Goal: Task Accomplishment & Management: Use online tool/utility

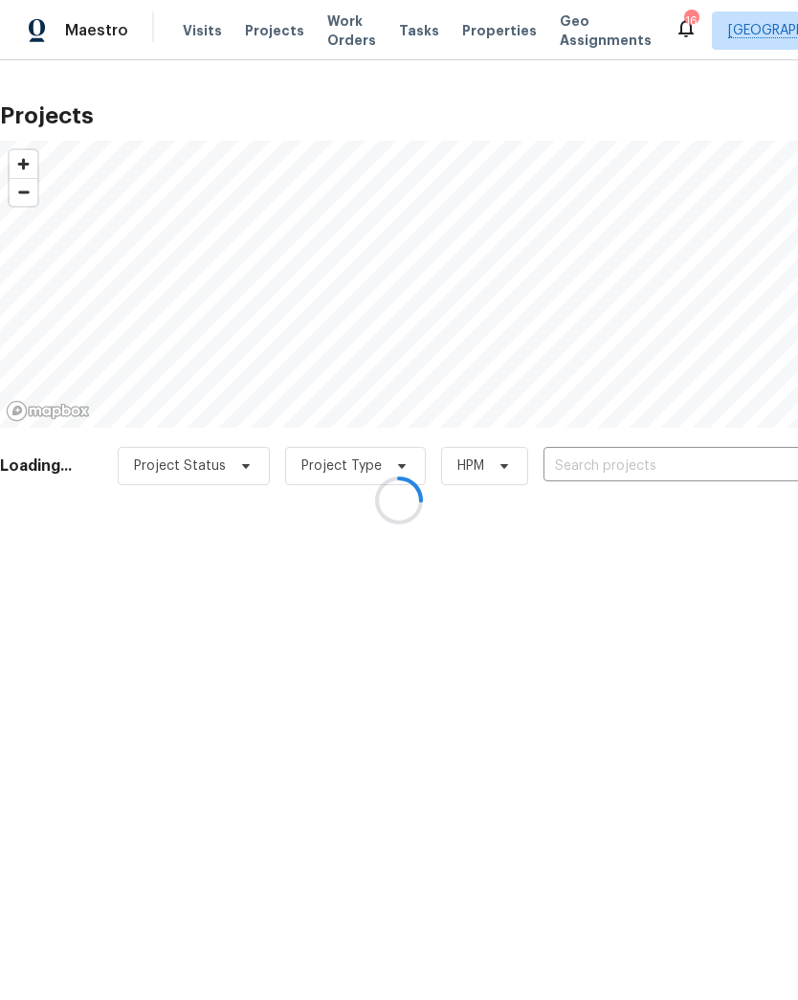
click at [642, 470] on div at bounding box center [399, 500] width 798 height 1000
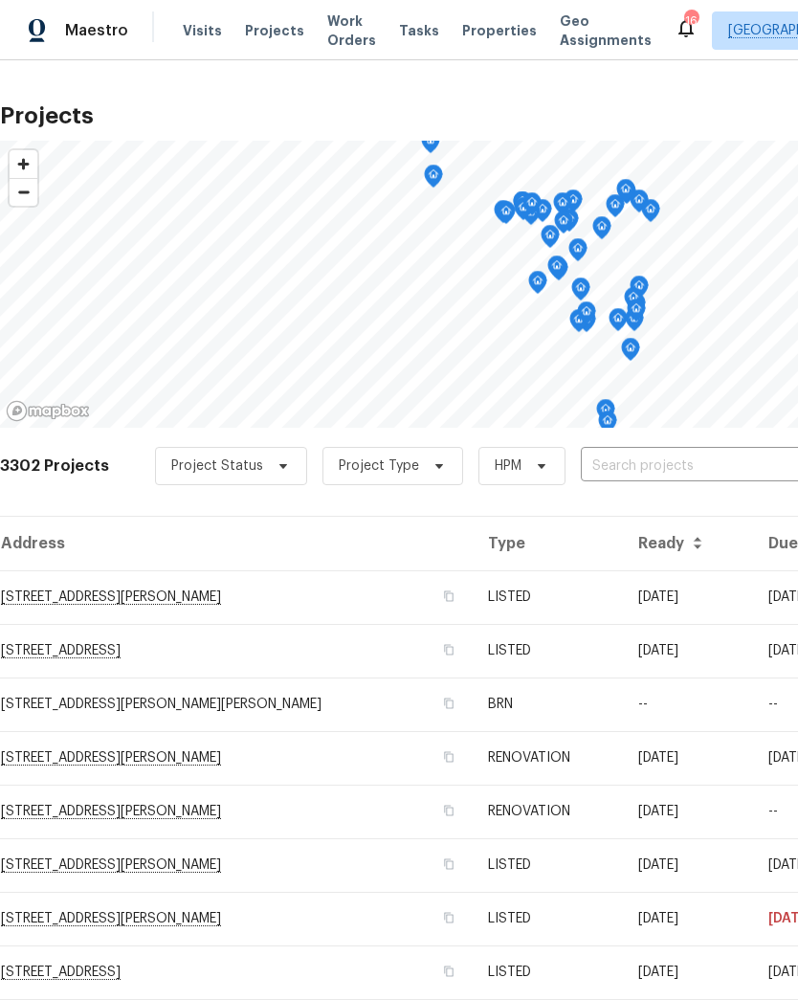
click at [690, 466] on input "text" at bounding box center [690, 467] width 219 height 30
type input "[PERSON_NAME]"
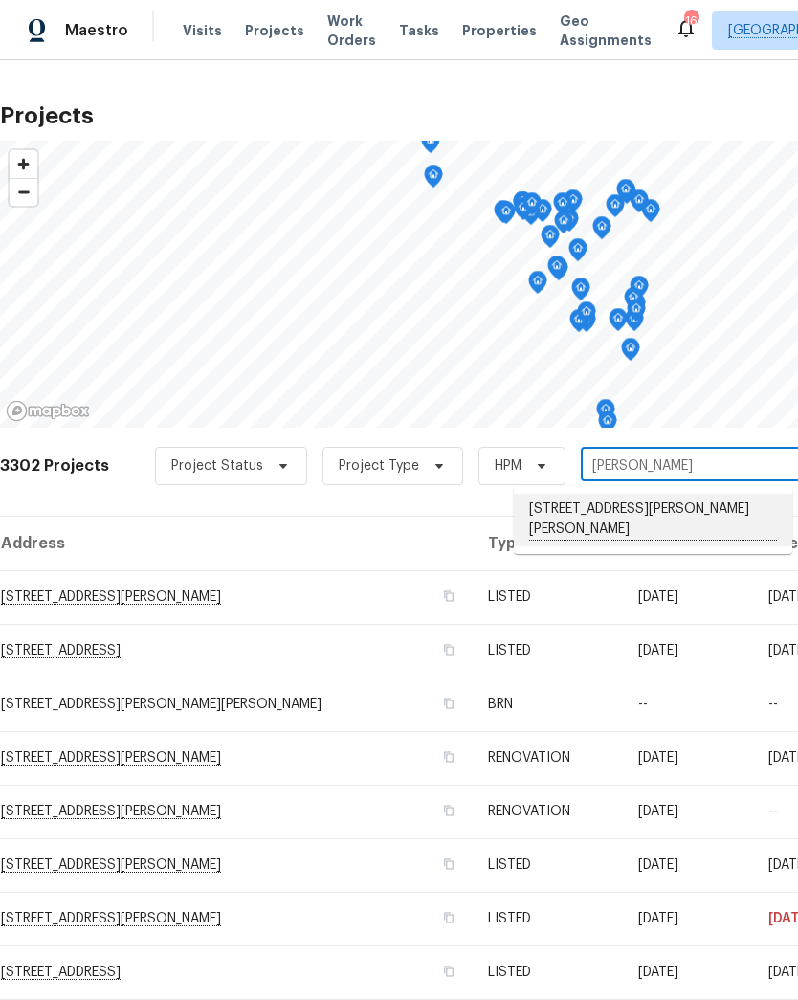
click at [651, 520] on li "[STREET_ADDRESS][PERSON_NAME][PERSON_NAME]" at bounding box center [653, 520] width 279 height 53
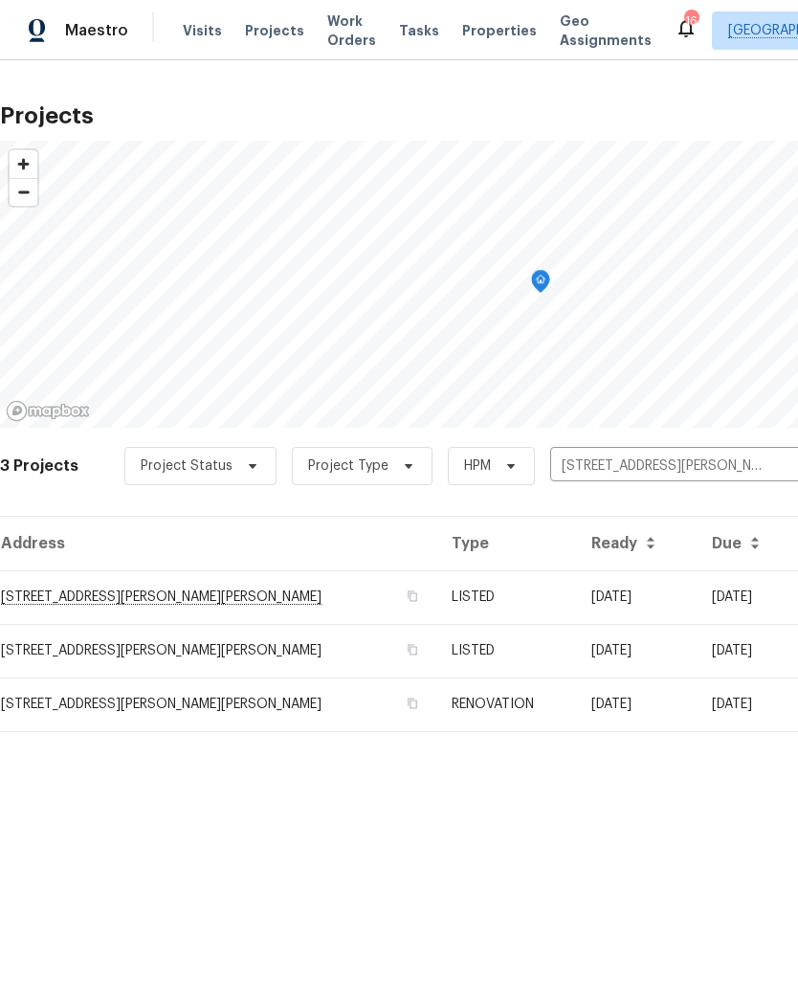
click at [39, 606] on td "[STREET_ADDRESS][PERSON_NAME][PERSON_NAME]" at bounding box center [218, 598] width 437 height 54
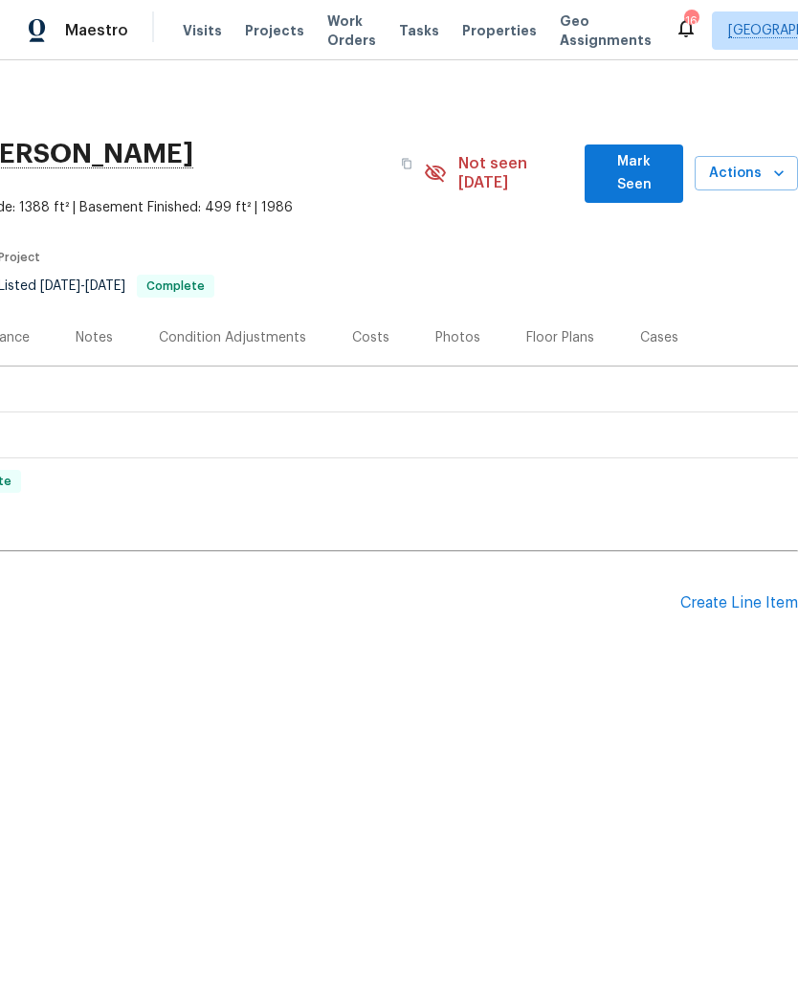
scroll to position [0, 283]
click at [770, 164] on icon "button" at bounding box center [779, 173] width 19 height 19
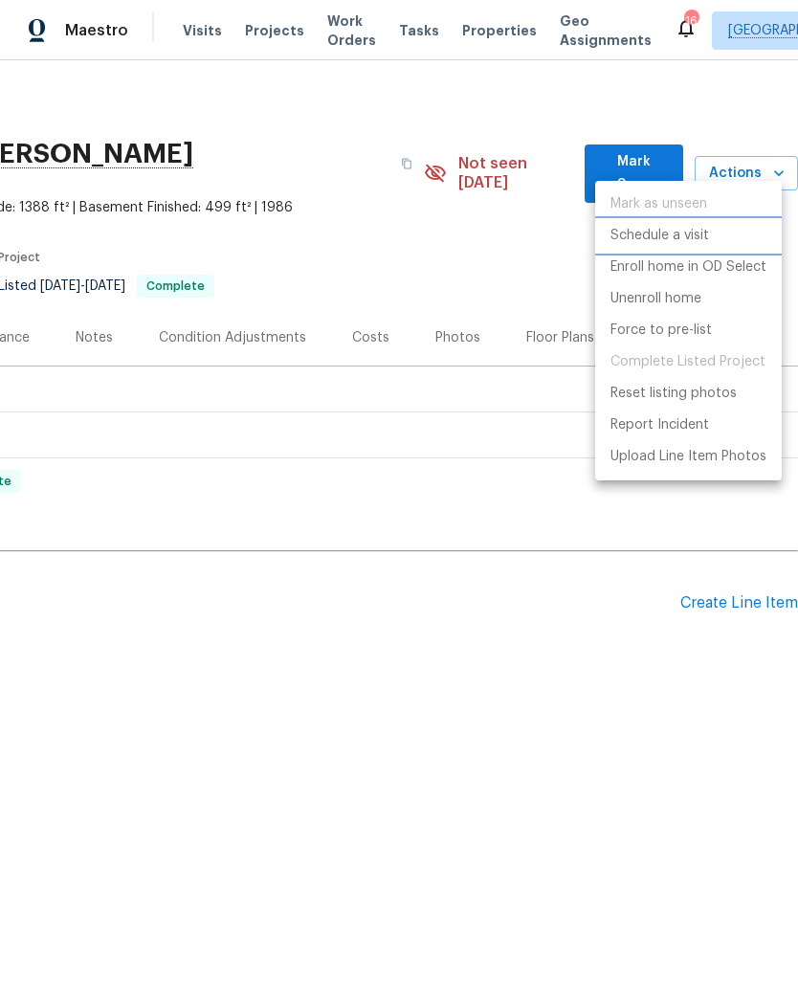
click at [702, 239] on p "Schedule a visit" at bounding box center [660, 236] width 99 height 20
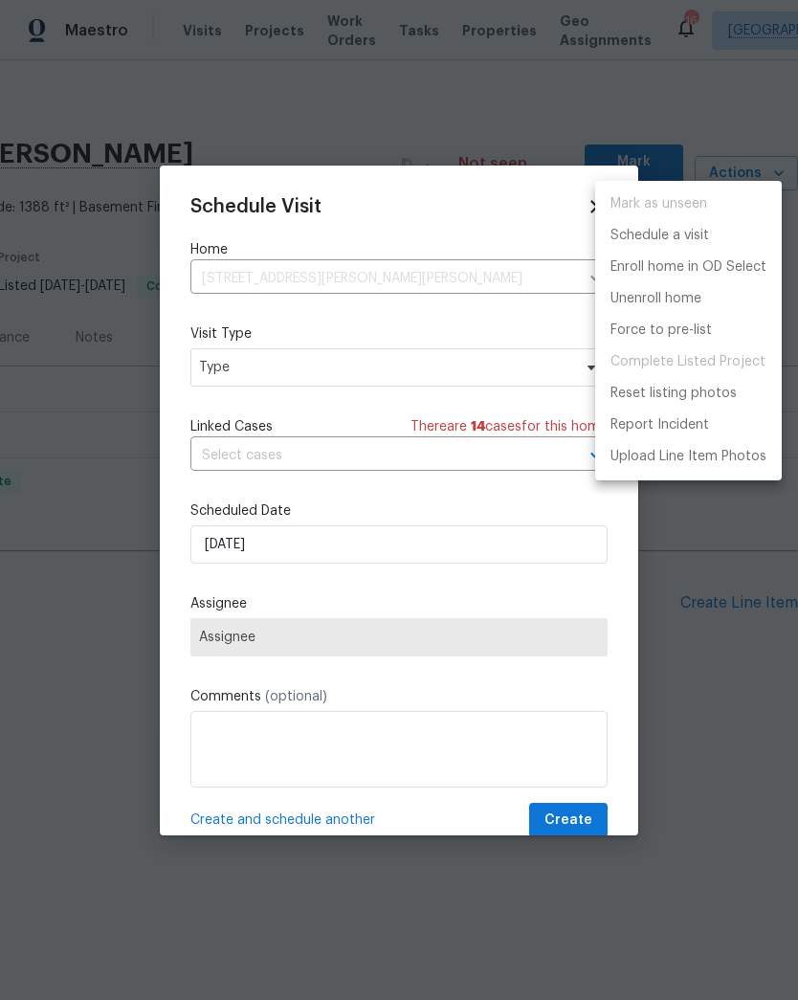
click at [383, 380] on div at bounding box center [399, 500] width 798 height 1000
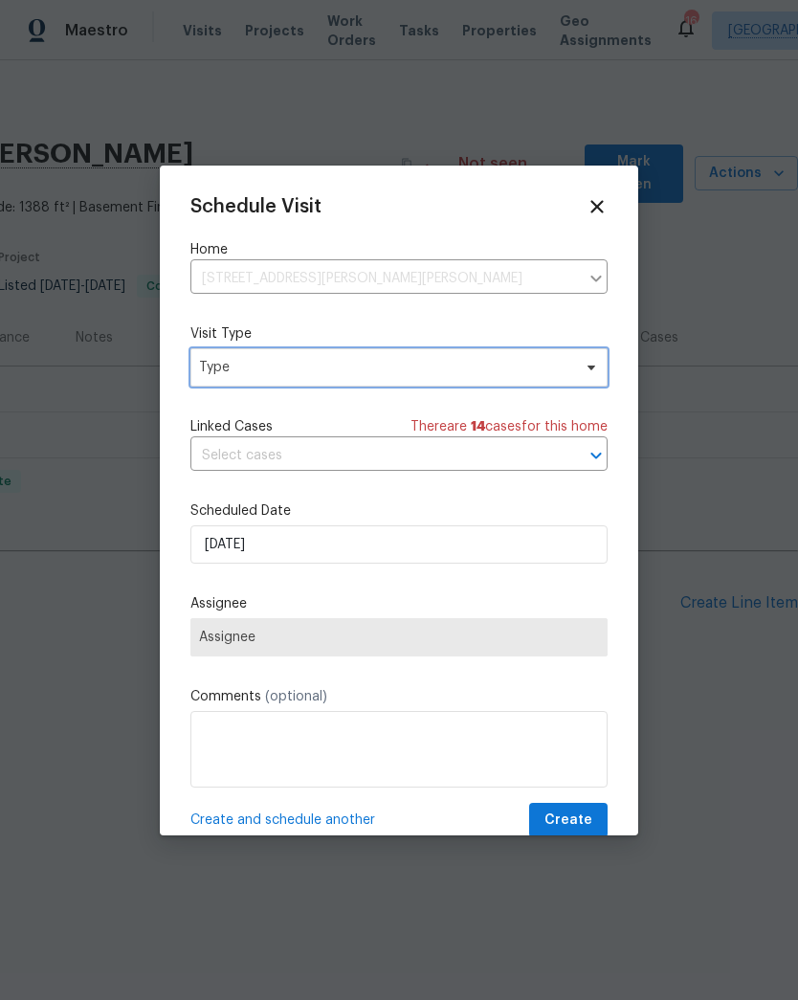
click at [408, 363] on span "Type" at bounding box center [385, 367] width 372 height 19
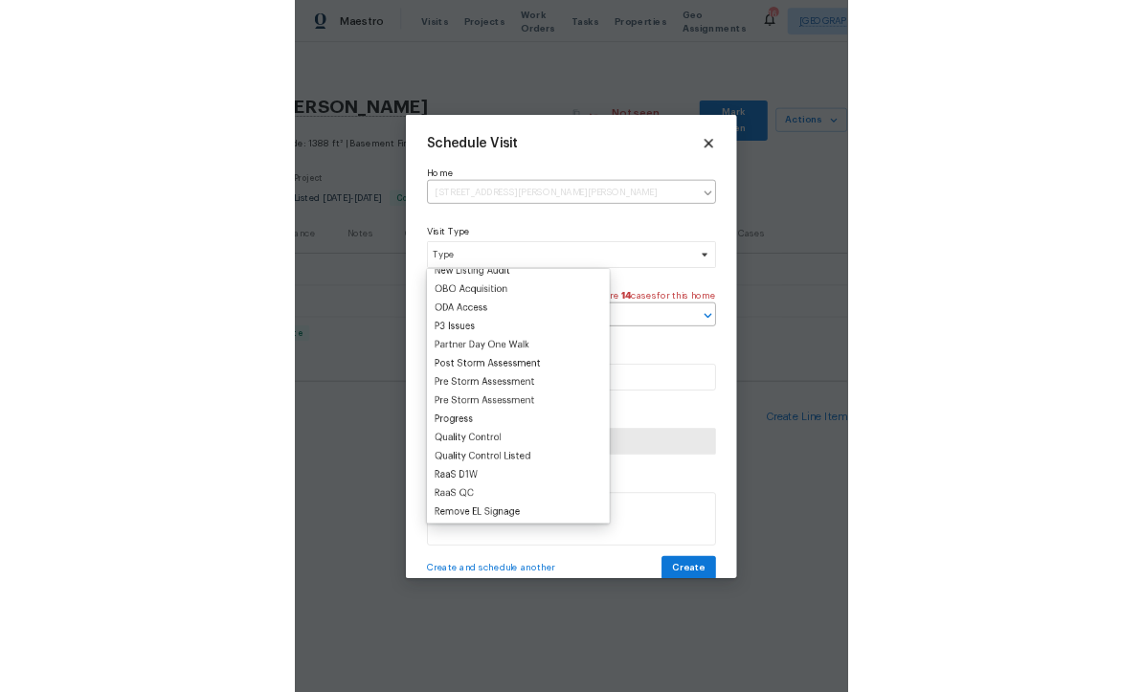
scroll to position [1102, 0]
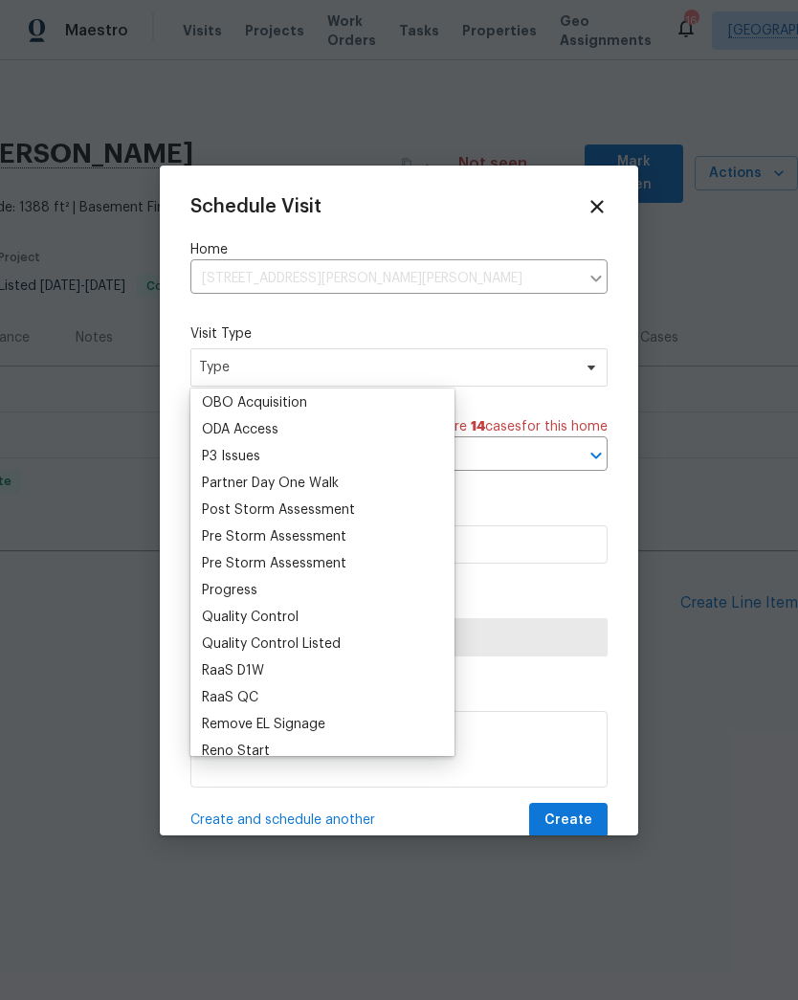
click at [217, 585] on div "Progress" at bounding box center [230, 590] width 56 height 19
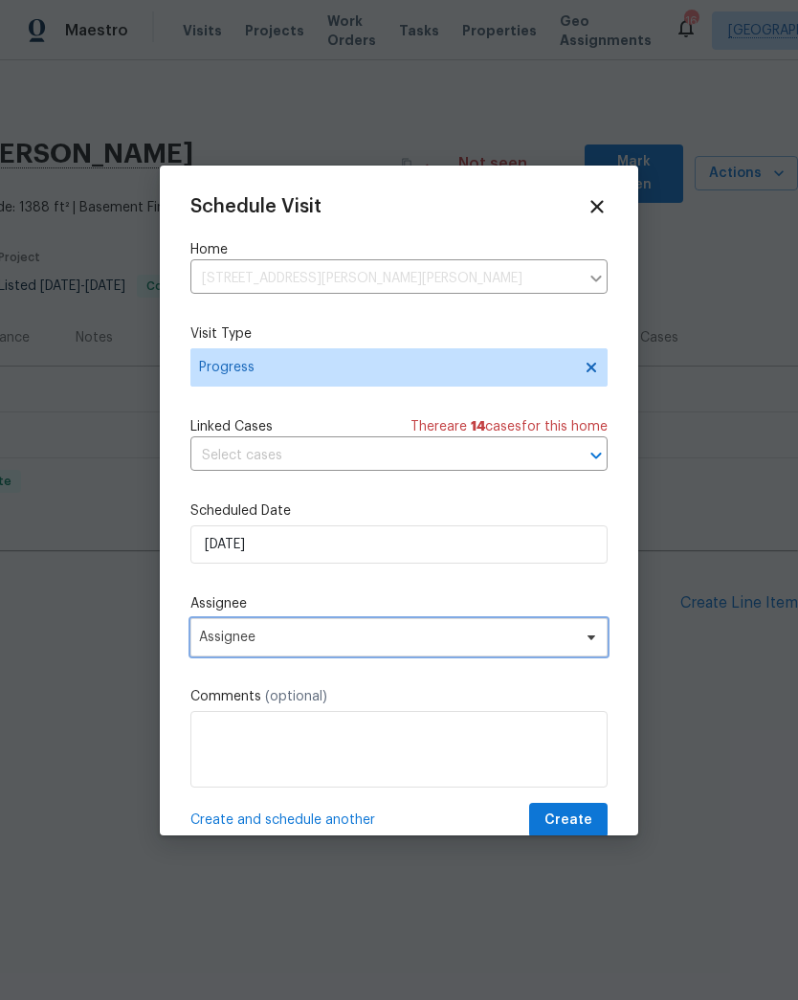
click at [226, 642] on span "Assignee" at bounding box center [386, 637] width 375 height 15
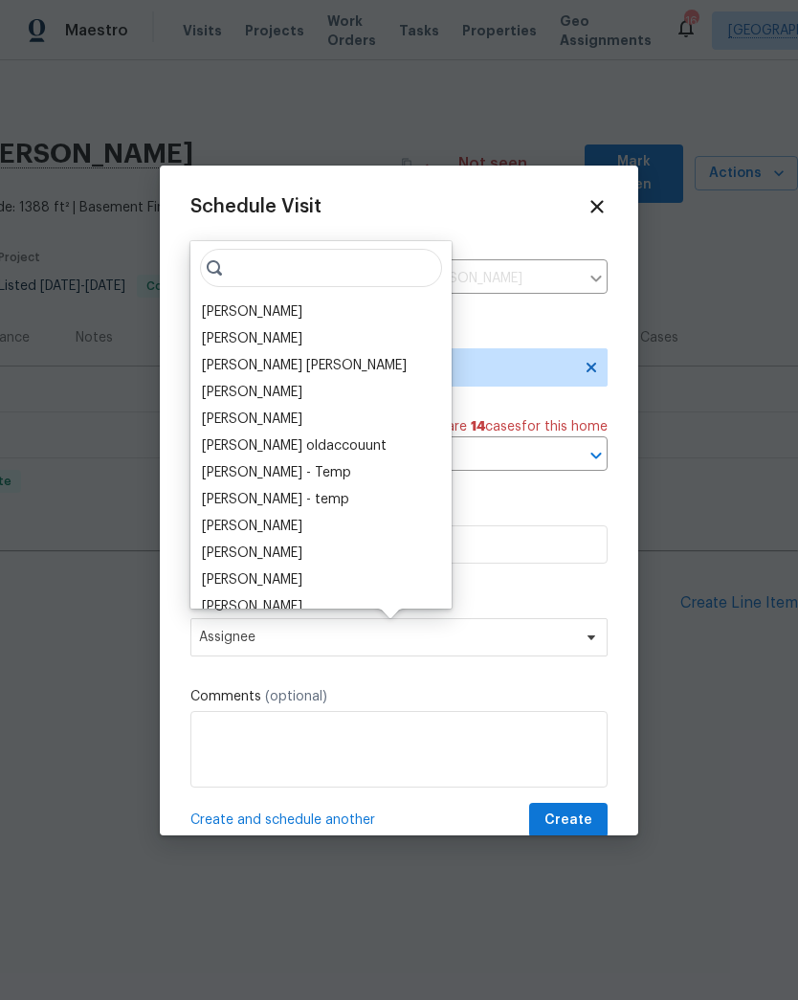
click at [229, 309] on div "[PERSON_NAME]" at bounding box center [252, 312] width 101 height 19
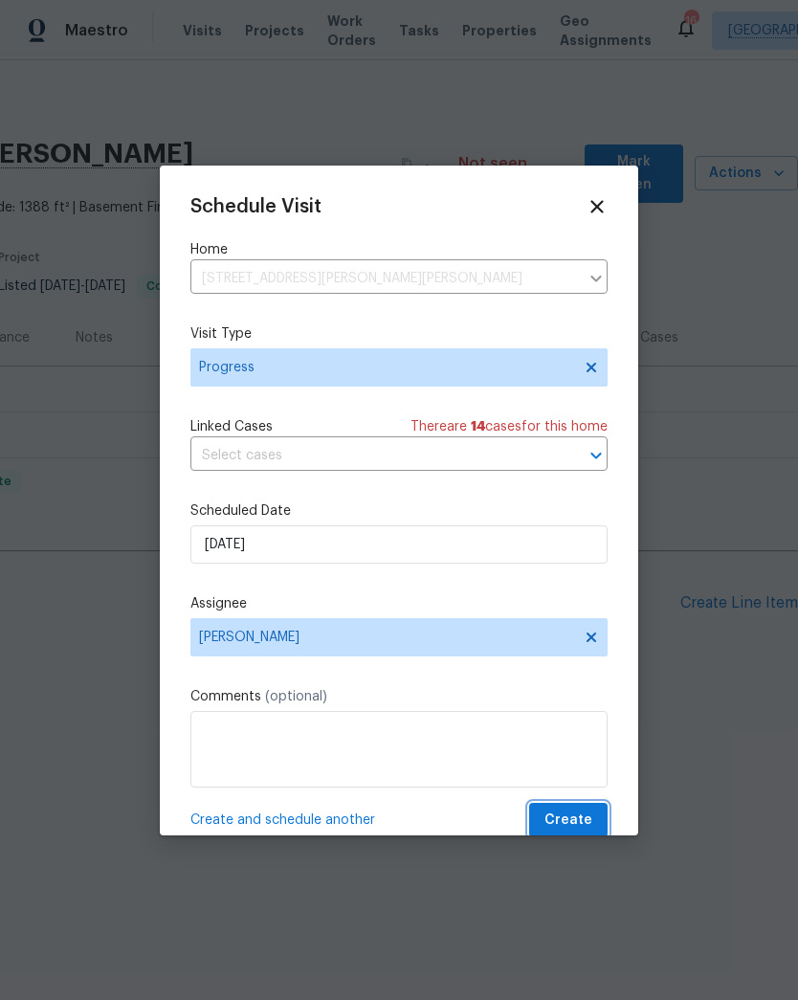
click at [579, 813] on span "Create" at bounding box center [569, 821] width 48 height 24
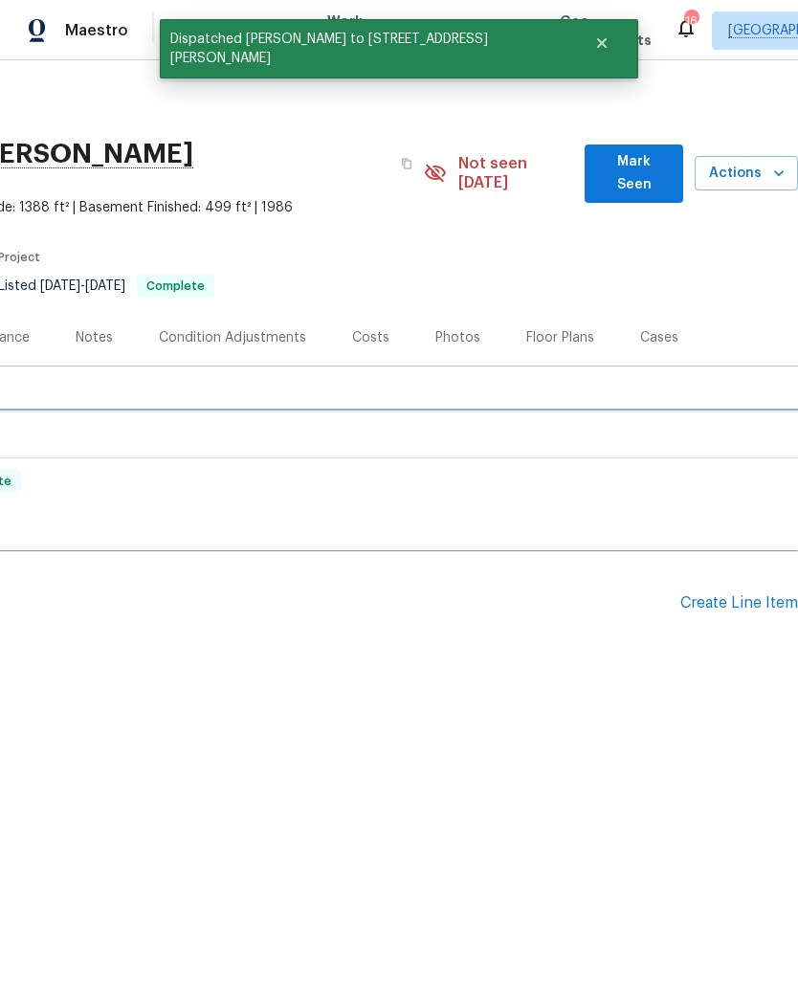
click at [769, 435] on div "LISTED [DATE] - [DATE] Complete" at bounding box center [258, 436] width 1082 height 46
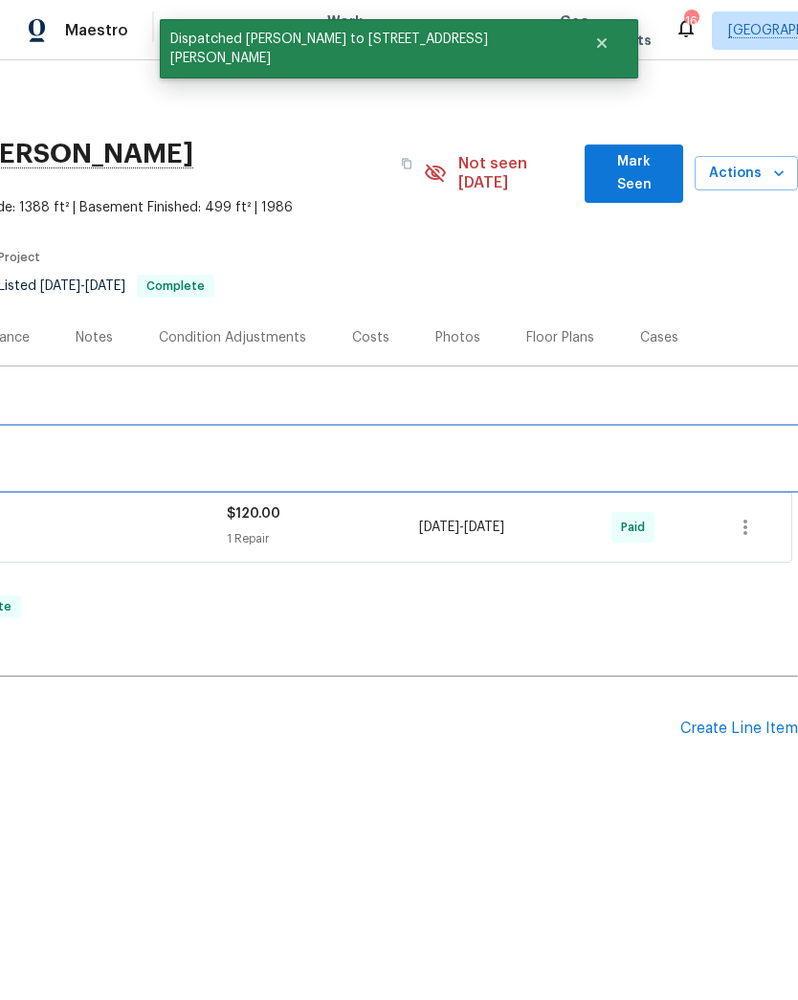
scroll to position [0, 0]
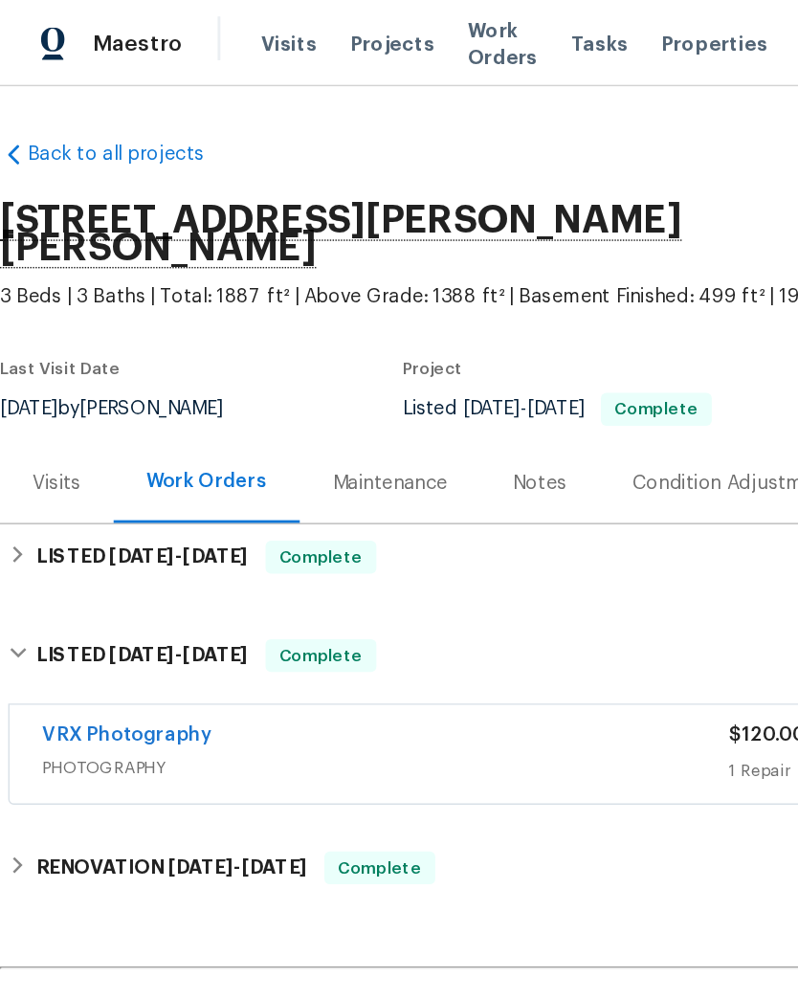
click at [248, 328] on div "Maintenance" at bounding box center [273, 337] width 80 height 19
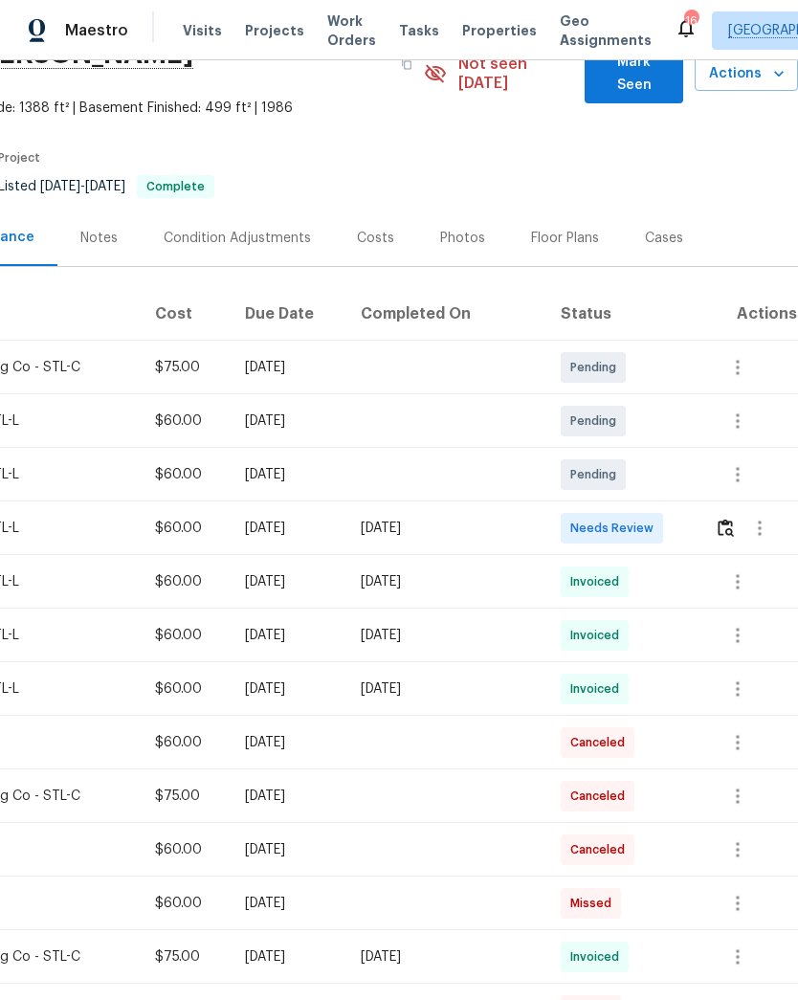
scroll to position [100, 283]
click at [740, 467] on icon "button" at bounding box center [738, 474] width 4 height 15
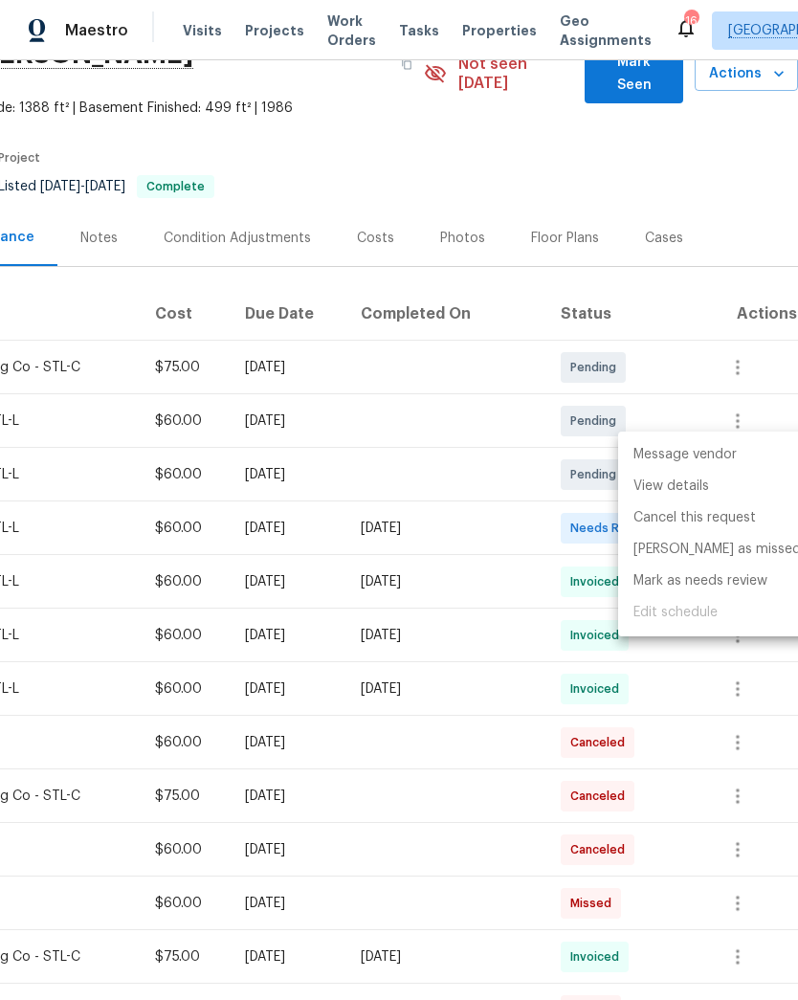
click at [717, 453] on li "Message vendor" at bounding box center [717, 455] width 198 height 32
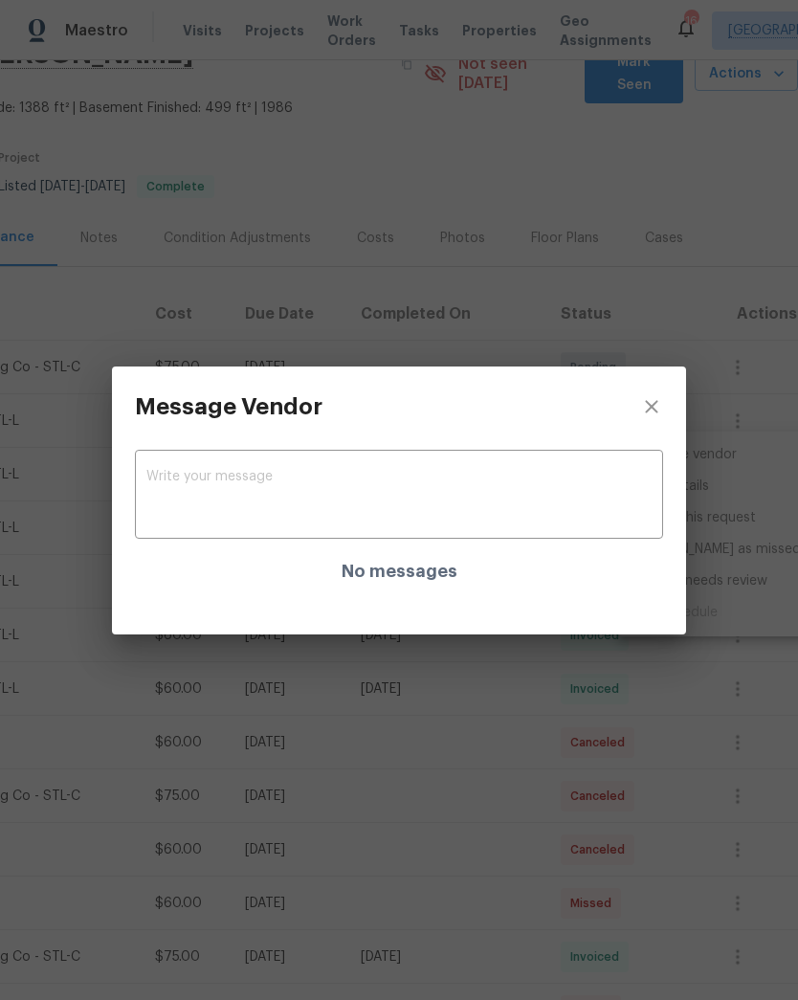
click at [405, 462] on div "x ​" at bounding box center [399, 497] width 528 height 84
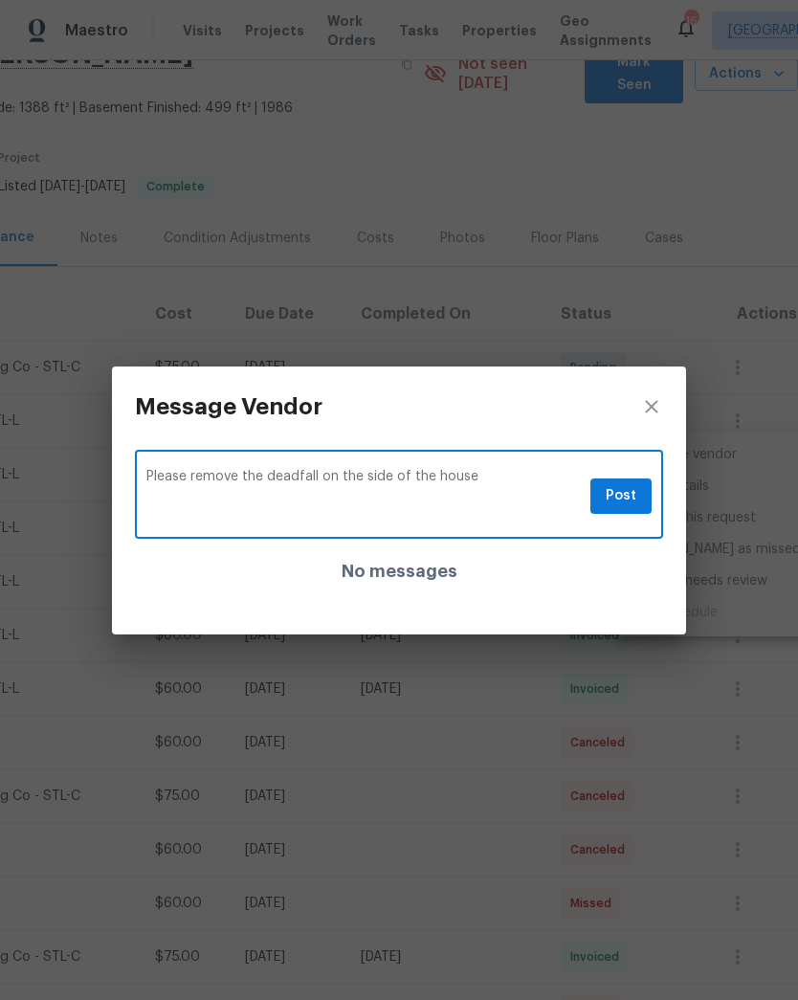
type textarea "Please remove the deadfall on the side of the house"
click at [630, 495] on span "Post" at bounding box center [621, 496] width 31 height 24
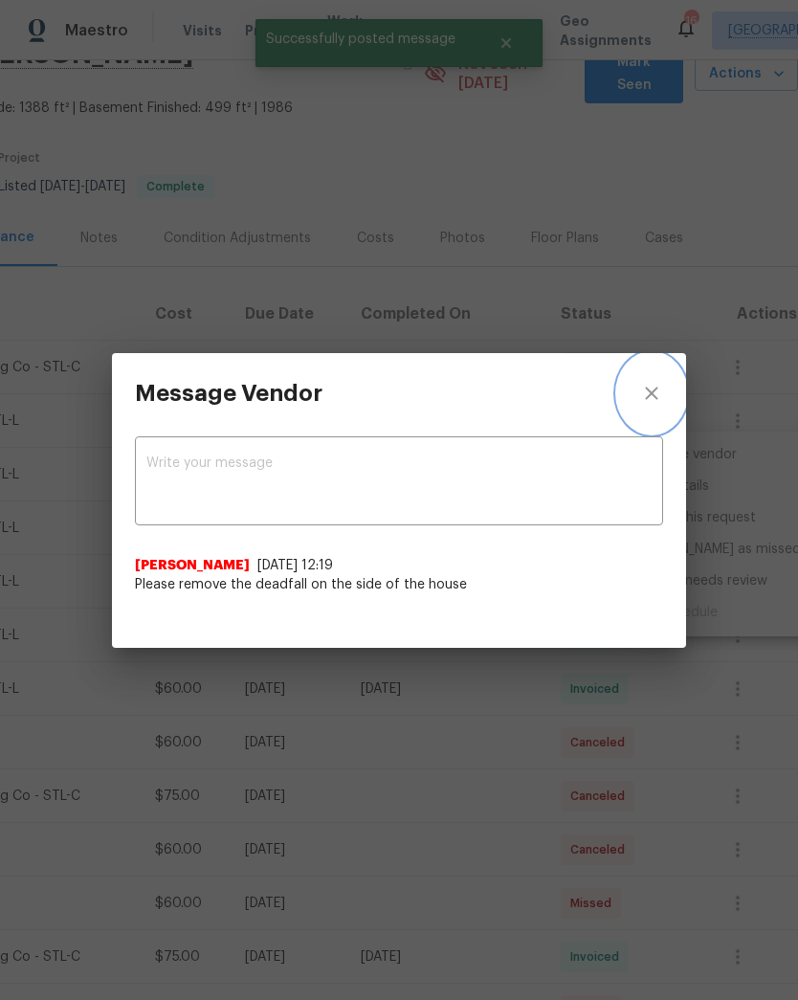
click at [656, 391] on icon "close" at bounding box center [651, 393] width 23 height 23
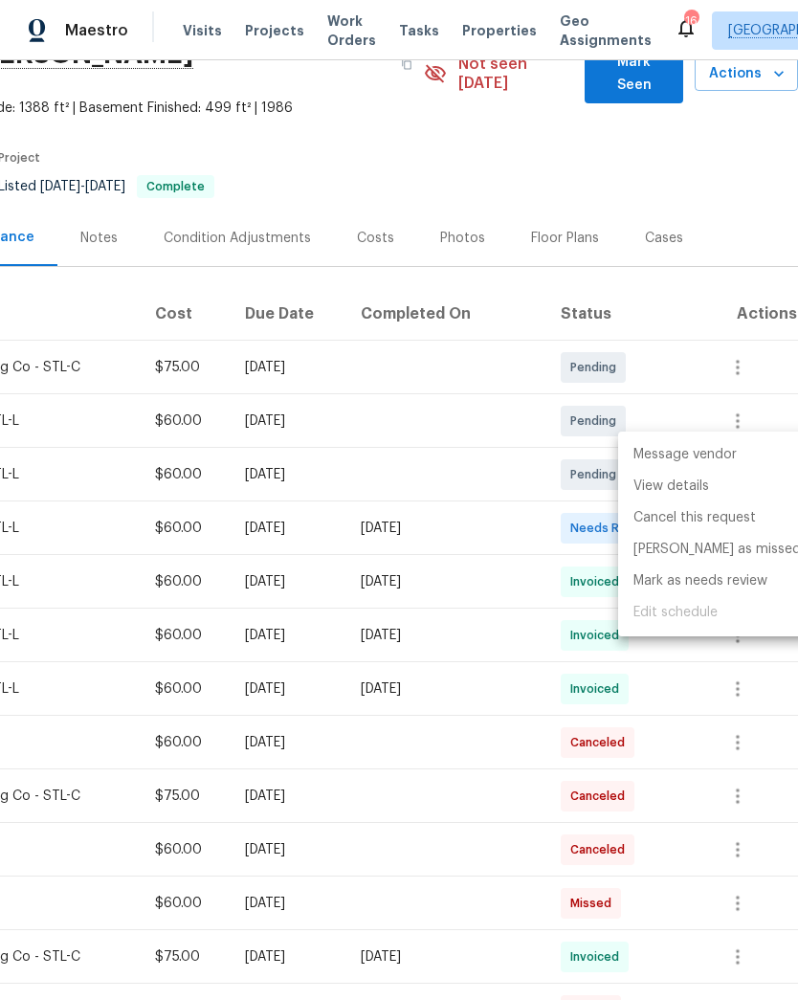
click at [183, 458] on div at bounding box center [399, 500] width 798 height 1000
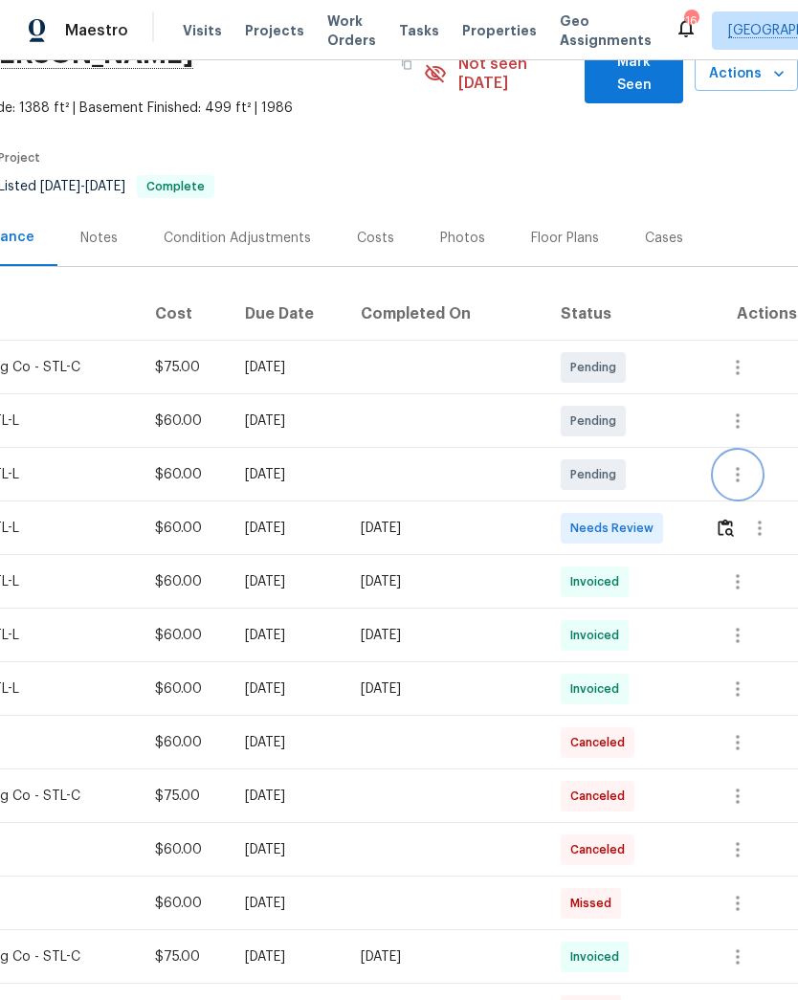
click at [737, 463] on icon "button" at bounding box center [738, 474] width 23 height 23
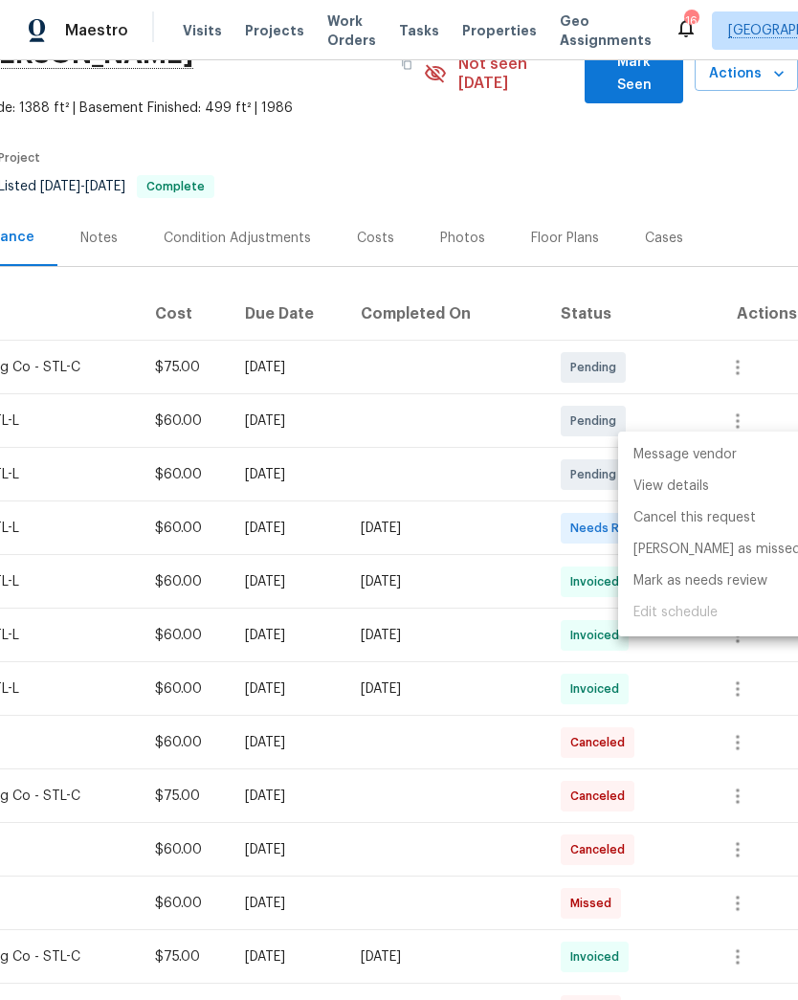
click at [510, 135] on div at bounding box center [399, 500] width 798 height 1000
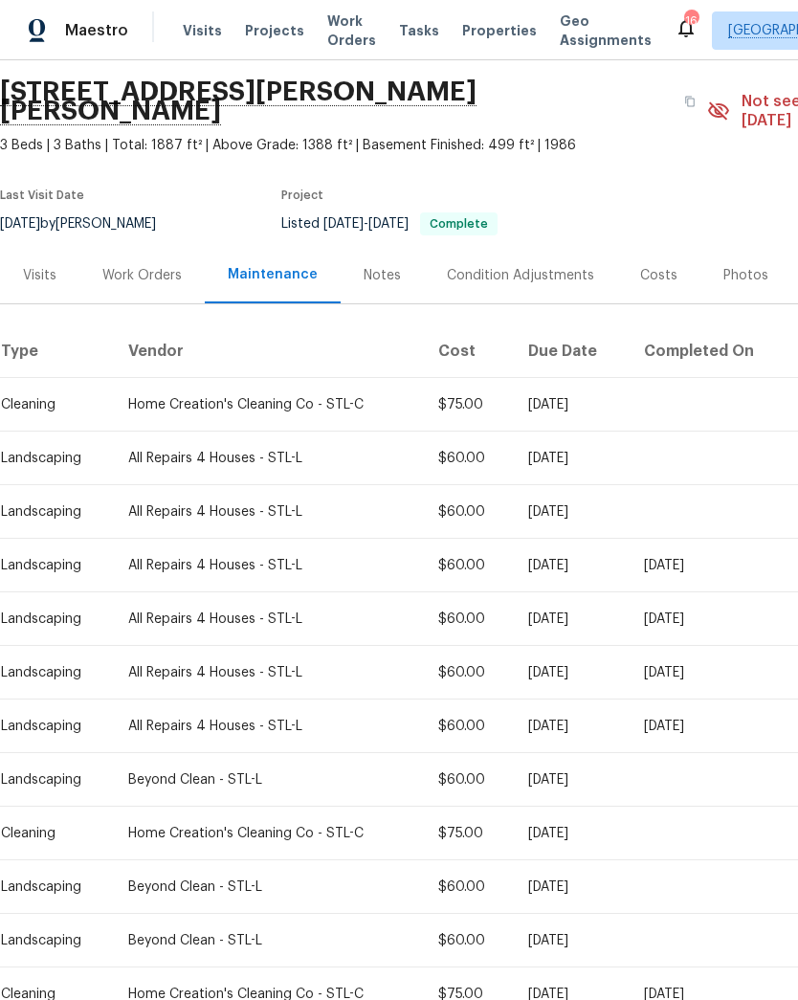
scroll to position [61, 0]
click at [163, 267] on div "Work Orders" at bounding box center [141, 276] width 79 height 19
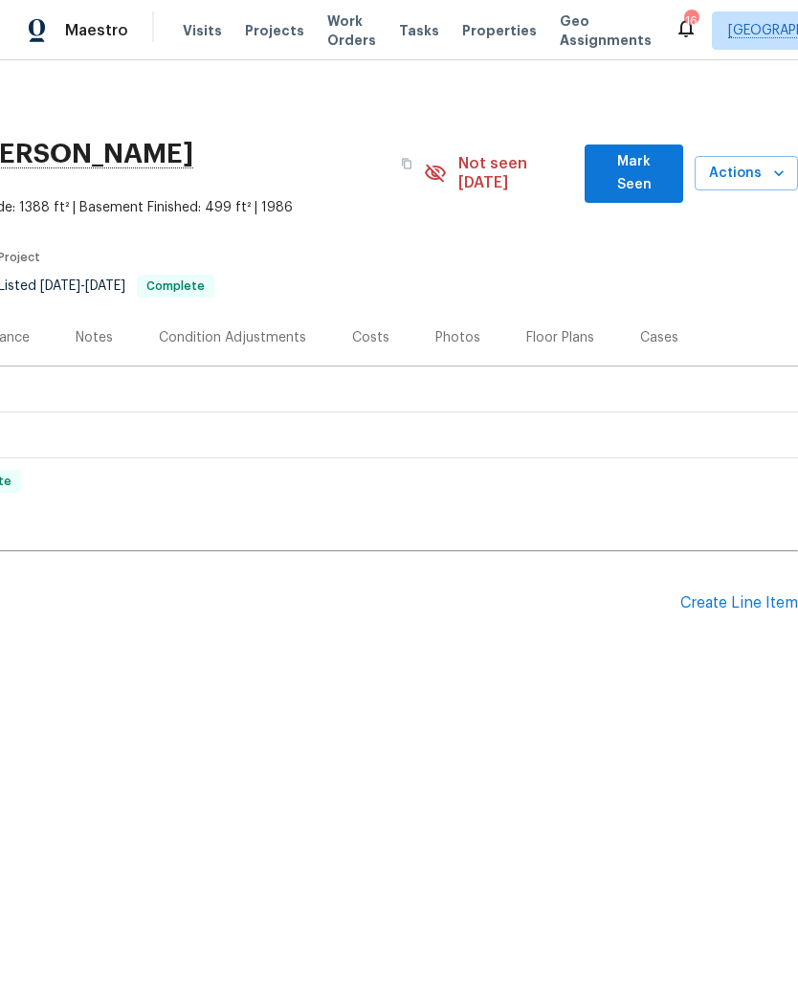
scroll to position [0, 283]
click at [726, 595] on div "Create Line Item" at bounding box center [740, 604] width 118 height 18
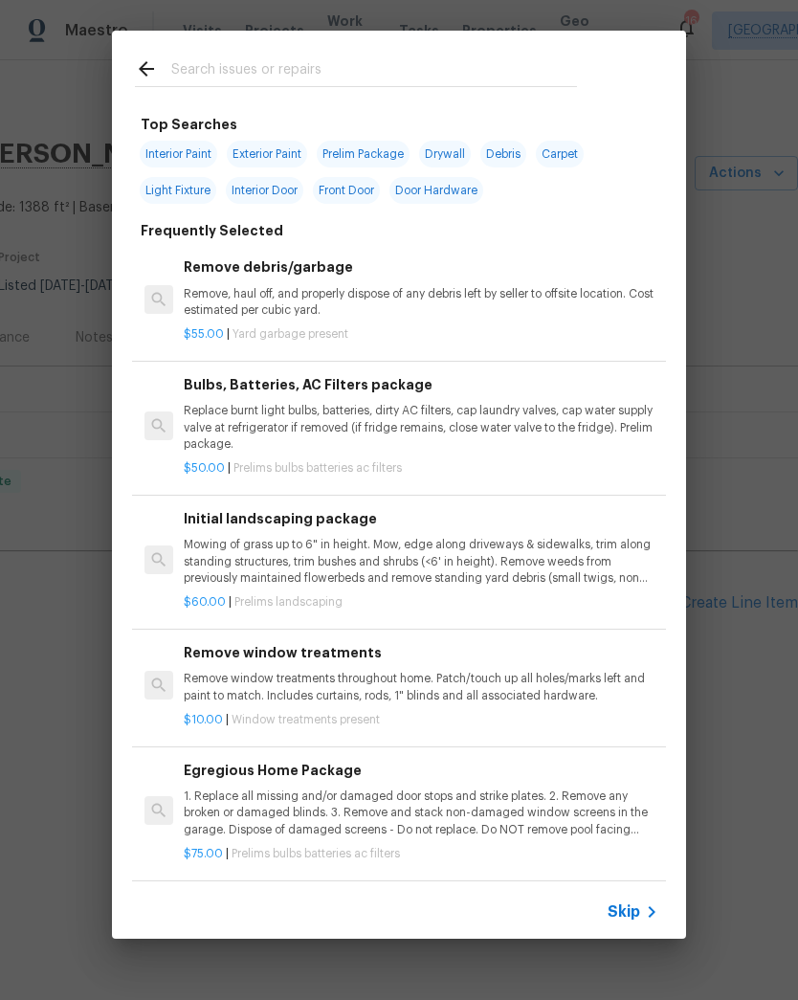
click at [244, 290] on p "Remove, haul off, and properly dispose of any debris left by seller to offsite …" at bounding box center [421, 302] width 475 height 33
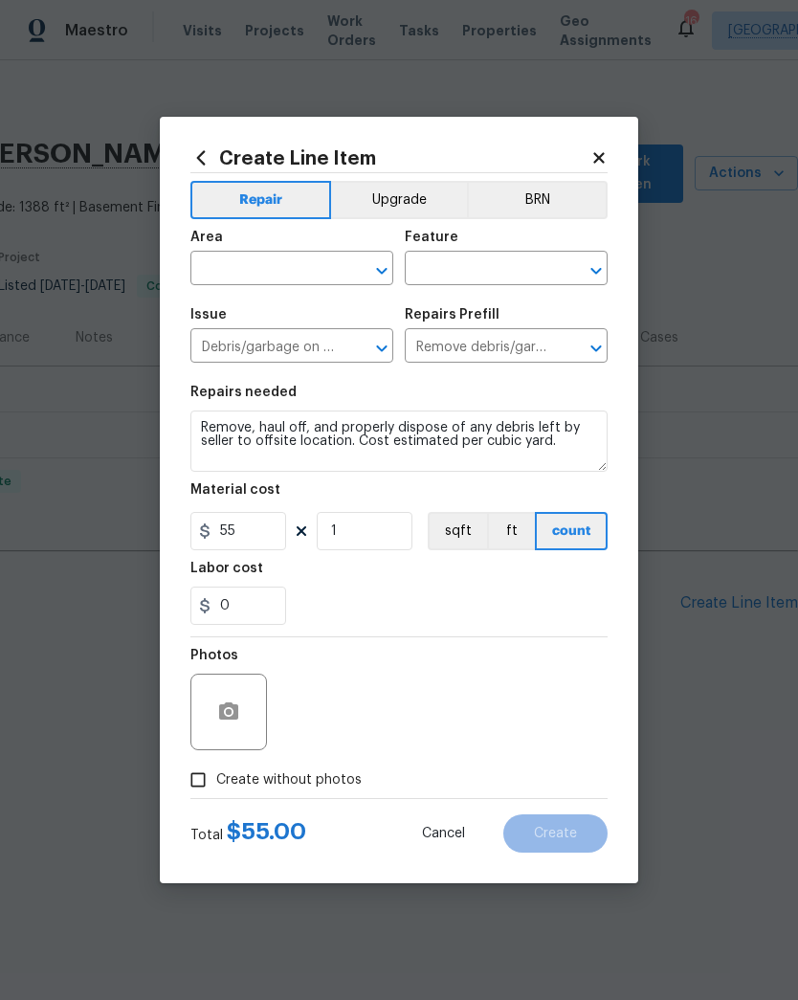
click at [223, 265] on input "text" at bounding box center [265, 271] width 149 height 30
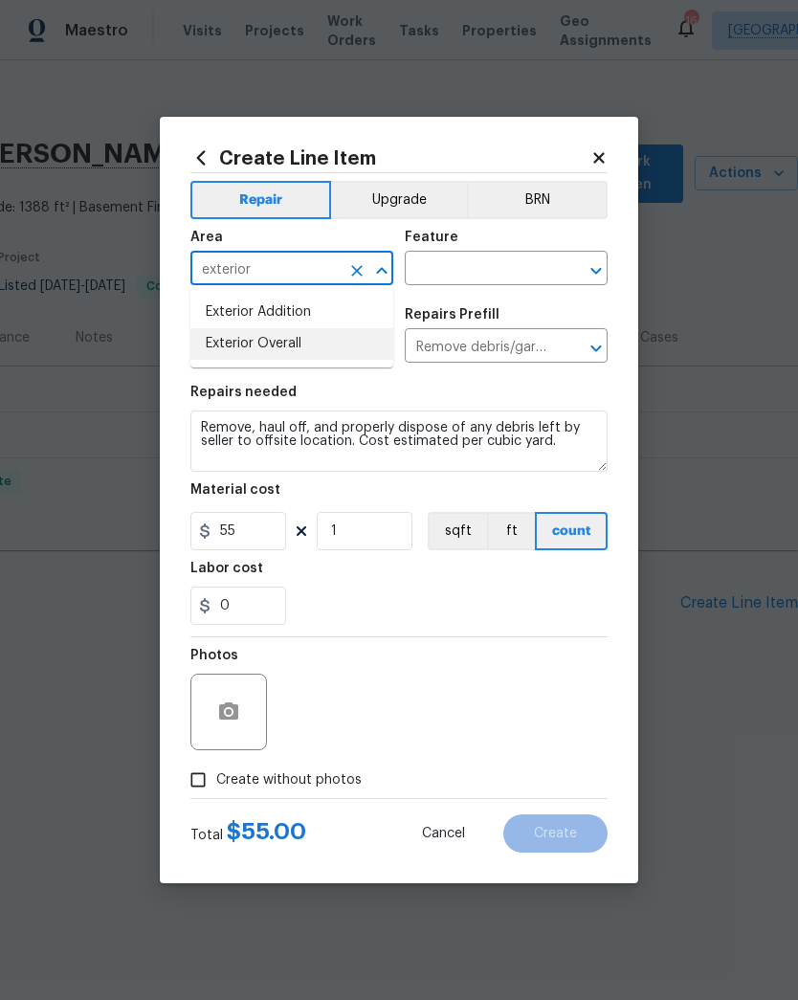
click at [286, 344] on li "Exterior Overall" at bounding box center [292, 344] width 203 height 32
type input "Exterior Overall"
click at [482, 265] on input "text" at bounding box center [479, 271] width 149 height 30
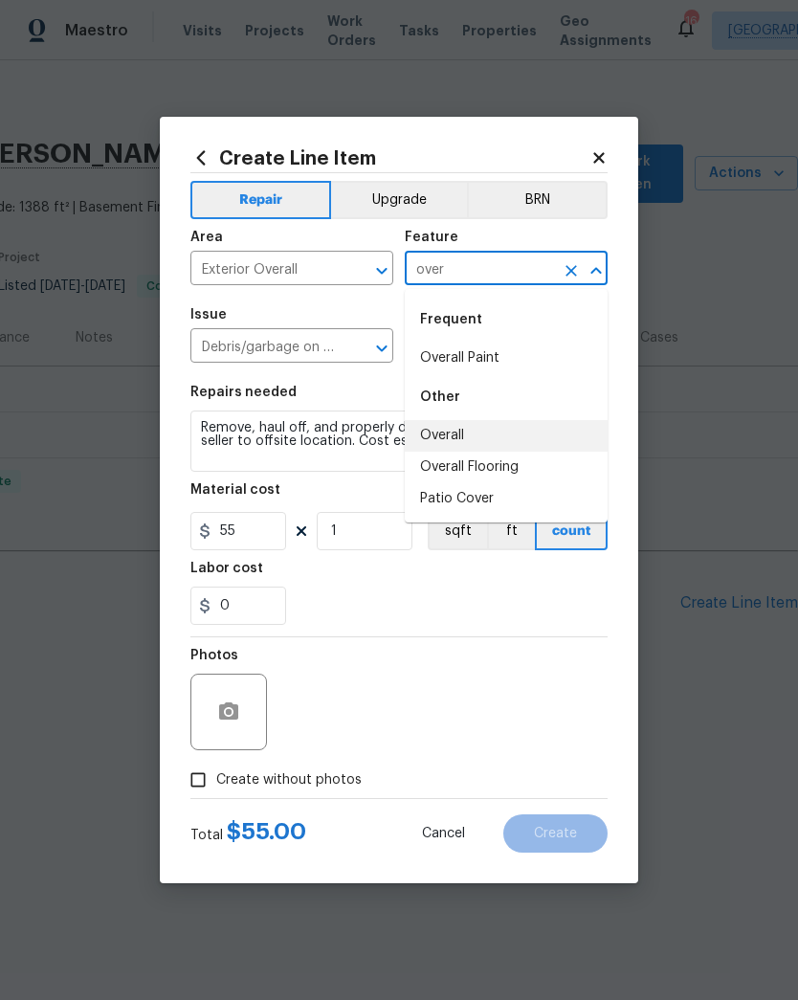
click at [459, 428] on li "Overall" at bounding box center [506, 436] width 203 height 32
type input "Overall"
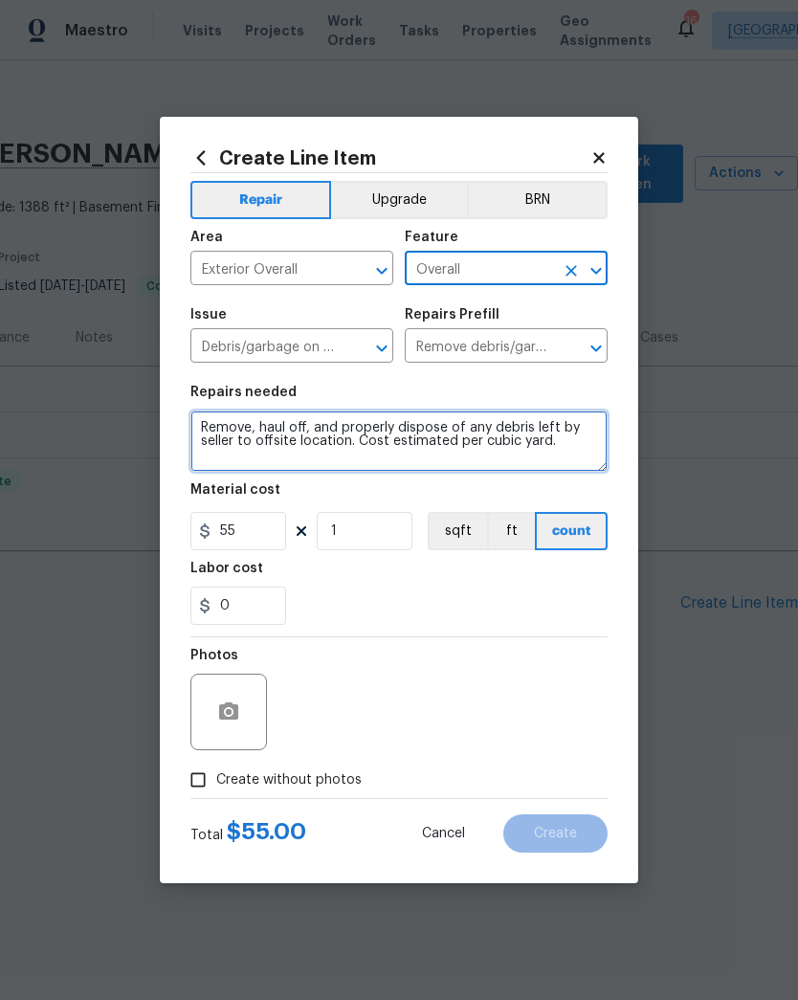
click at [209, 421] on textarea "Remove, haul off, and properly dispose of any debris left by seller to offsite …" at bounding box center [399, 441] width 417 height 61
click at [208, 421] on textarea "Remove, haul off, and properly dispose of any debris left by seller to offsite …" at bounding box center [399, 441] width 417 height 61
click at [204, 431] on textarea "Remove, haul off, and properly dispose of any debris left by seller to offsite …" at bounding box center [399, 441] width 417 height 61
click at [203, 431] on textarea "Remove, haul off, and properly dispose of any debris left by seller to offsite …" at bounding box center [399, 441] width 417 height 61
click at [570, 454] on textarea "Remove, haul off, and properly dispose of any debris left by seller to offsite …" at bounding box center [399, 441] width 417 height 61
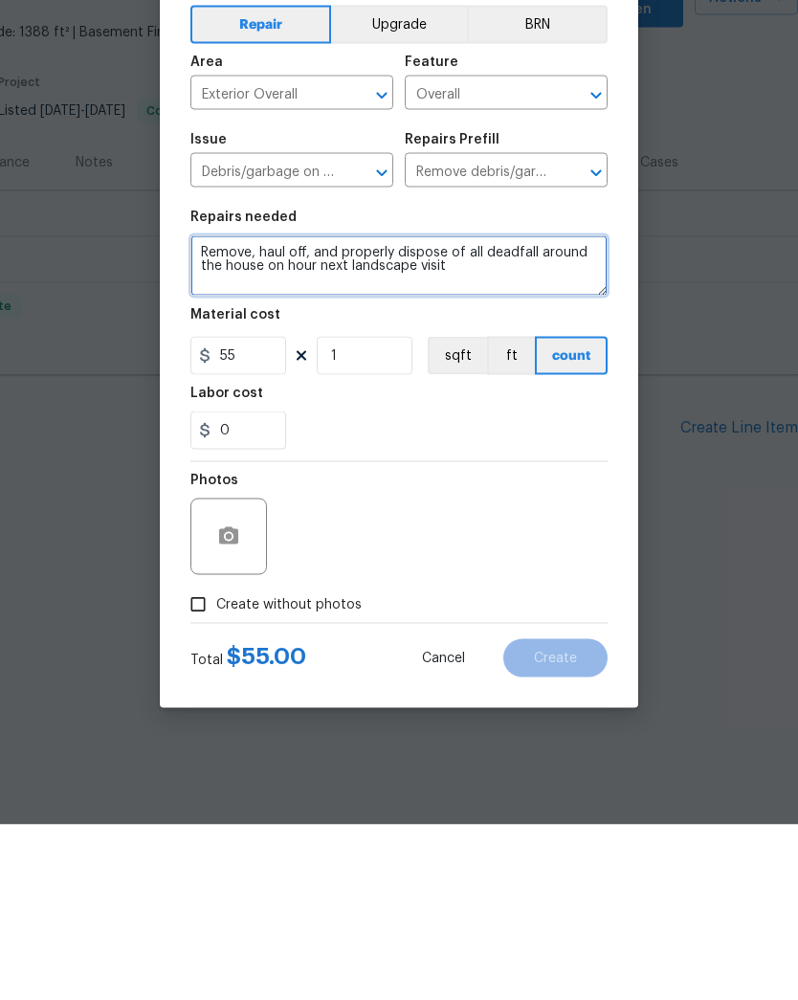
type textarea "Remove, haul off, and properly dispose of all deadfall around the house on hour…"
click at [225, 703] on icon "button" at bounding box center [228, 711] width 19 height 17
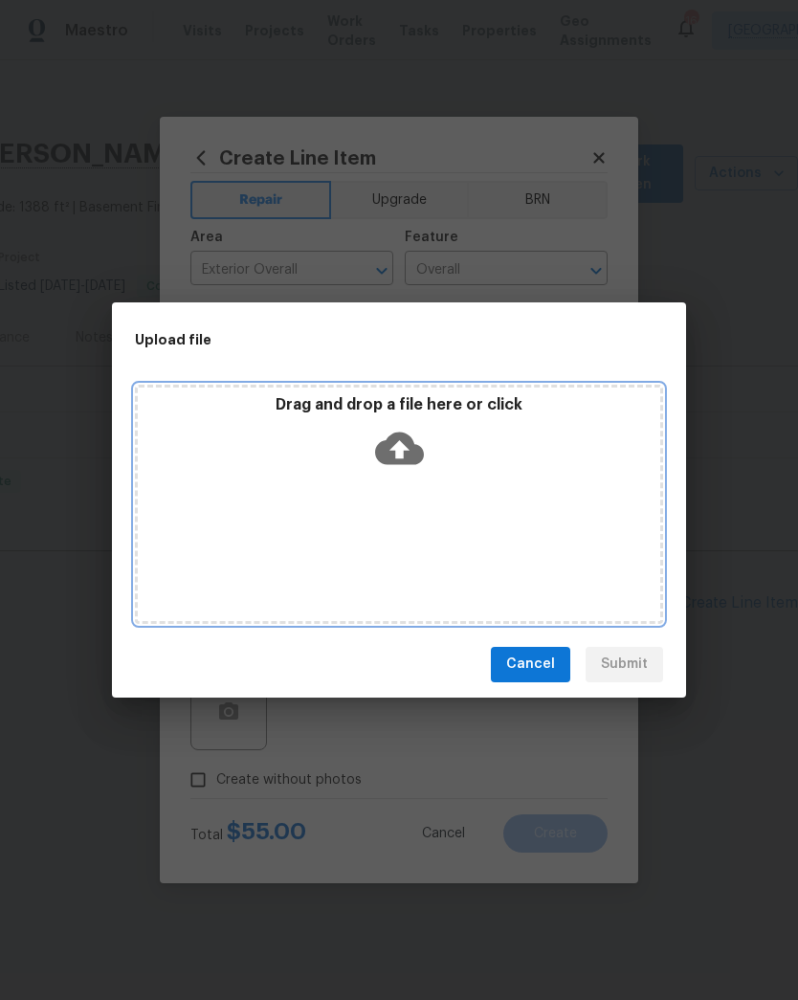
click at [408, 449] on icon at bounding box center [399, 448] width 49 height 49
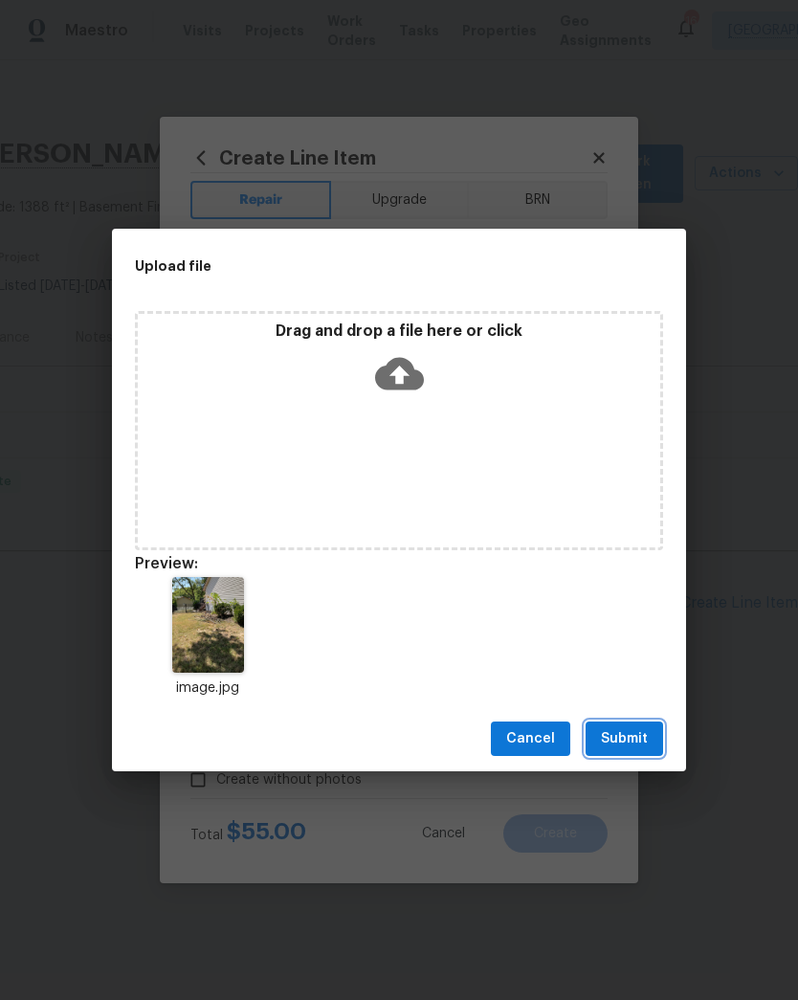
click at [640, 733] on span "Submit" at bounding box center [624, 740] width 47 height 24
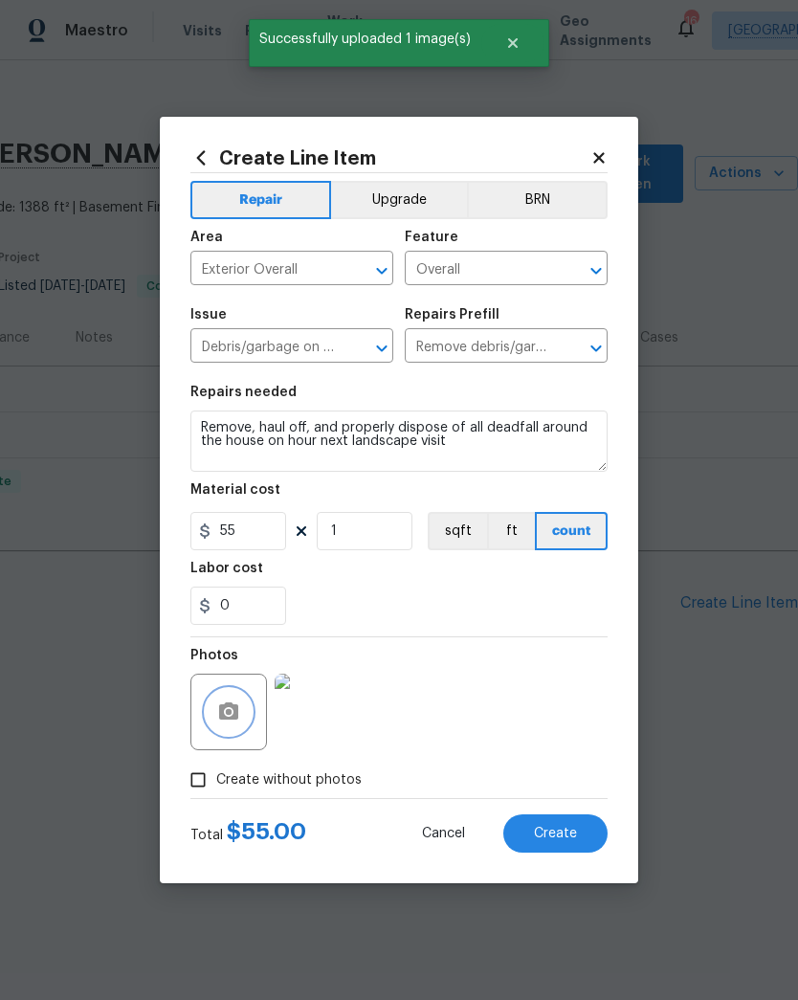
click at [235, 714] on icon "button" at bounding box center [228, 711] width 19 height 17
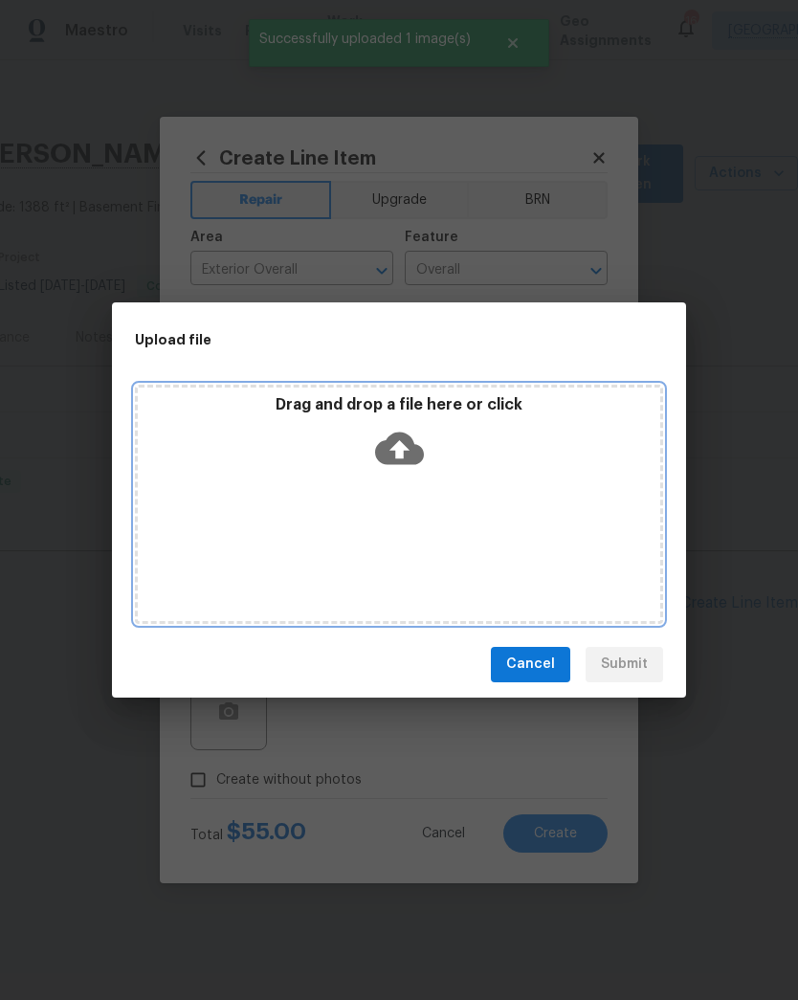
click at [391, 471] on icon at bounding box center [399, 448] width 49 height 49
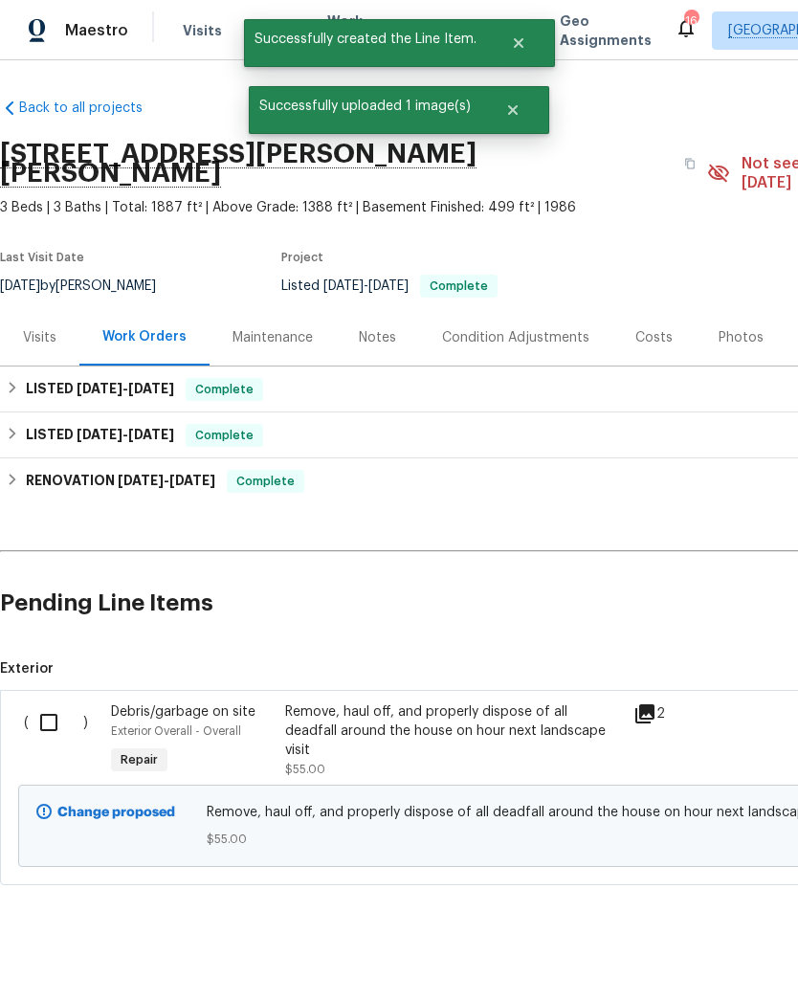
click at [57, 707] on input "checkbox" at bounding box center [56, 723] width 55 height 40
checkbox input "true"
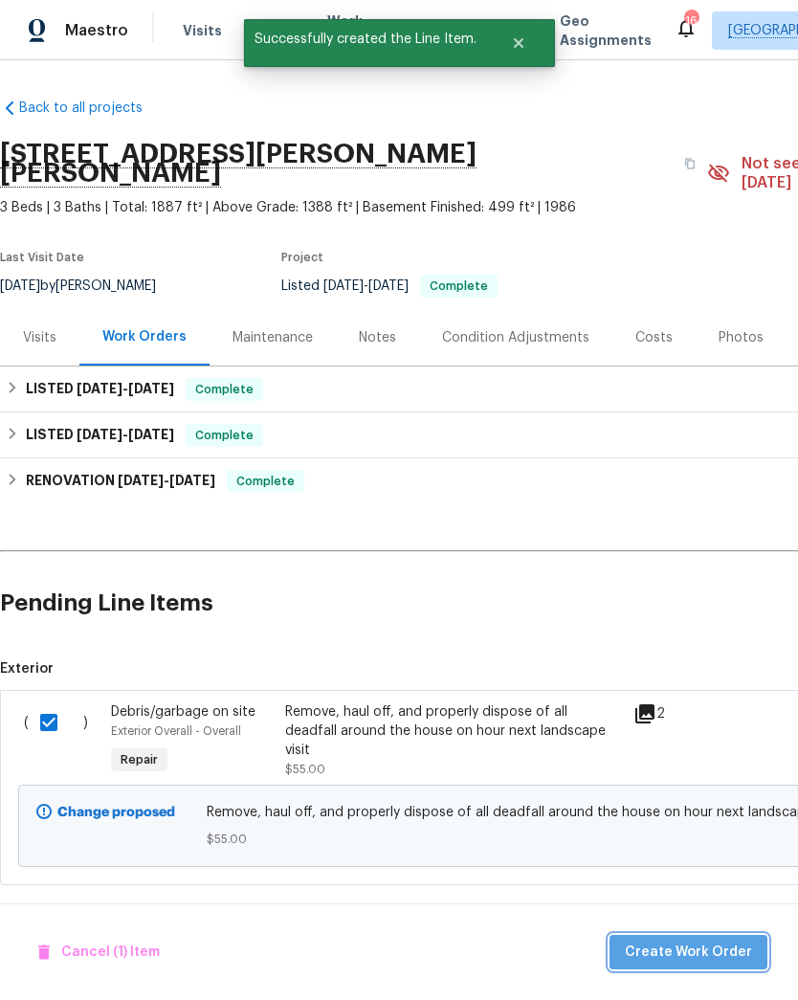
click at [720, 955] on span "Create Work Order" at bounding box center [688, 953] width 127 height 24
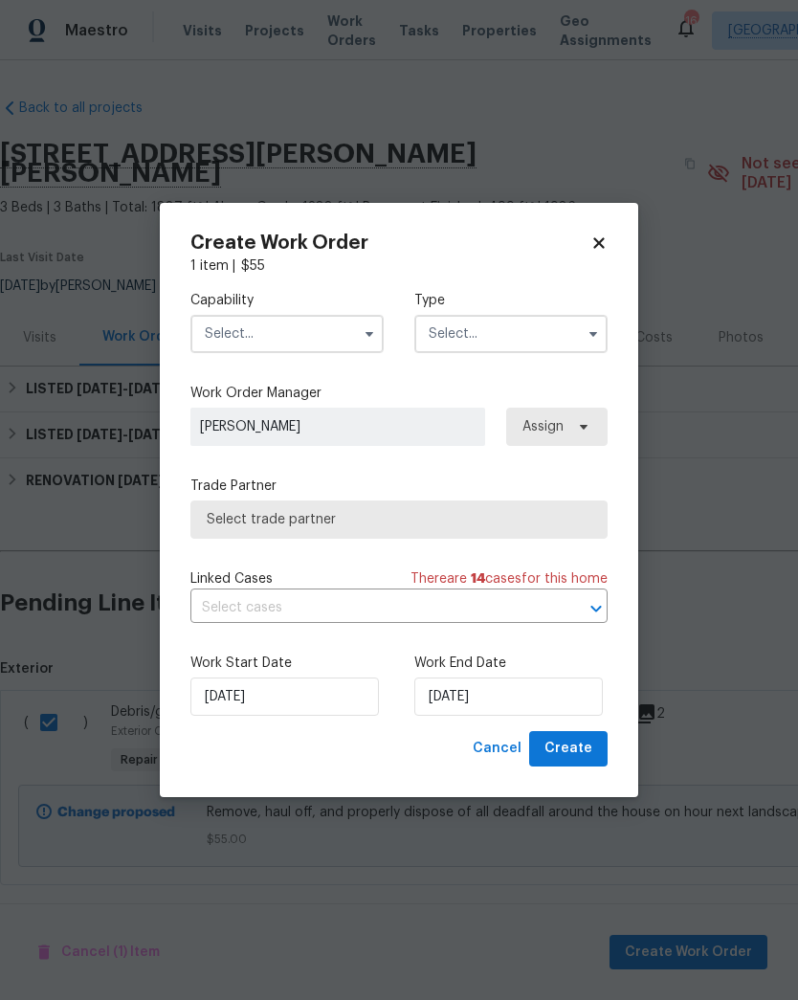
click at [309, 340] on input "text" at bounding box center [287, 334] width 193 height 38
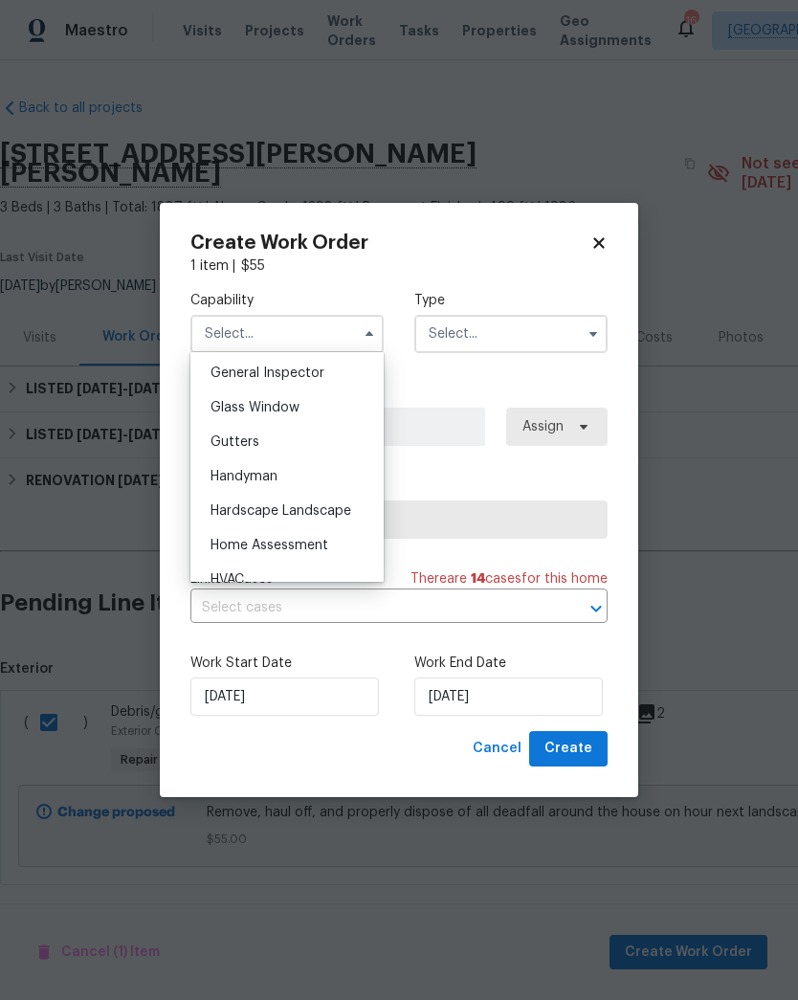
scroll to position [953, 0]
click at [338, 517] on div "Hardscape Landscape" at bounding box center [287, 509] width 184 height 34
type input "Hardscape Landscape"
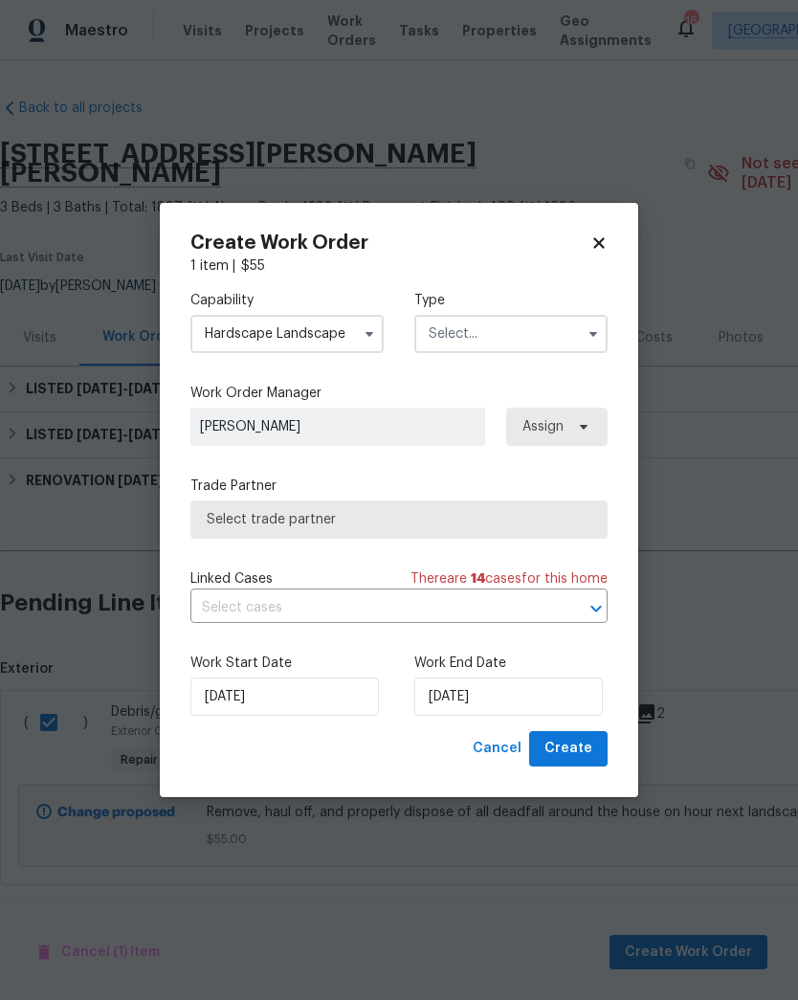
click at [535, 327] on input "text" at bounding box center [511, 334] width 193 height 38
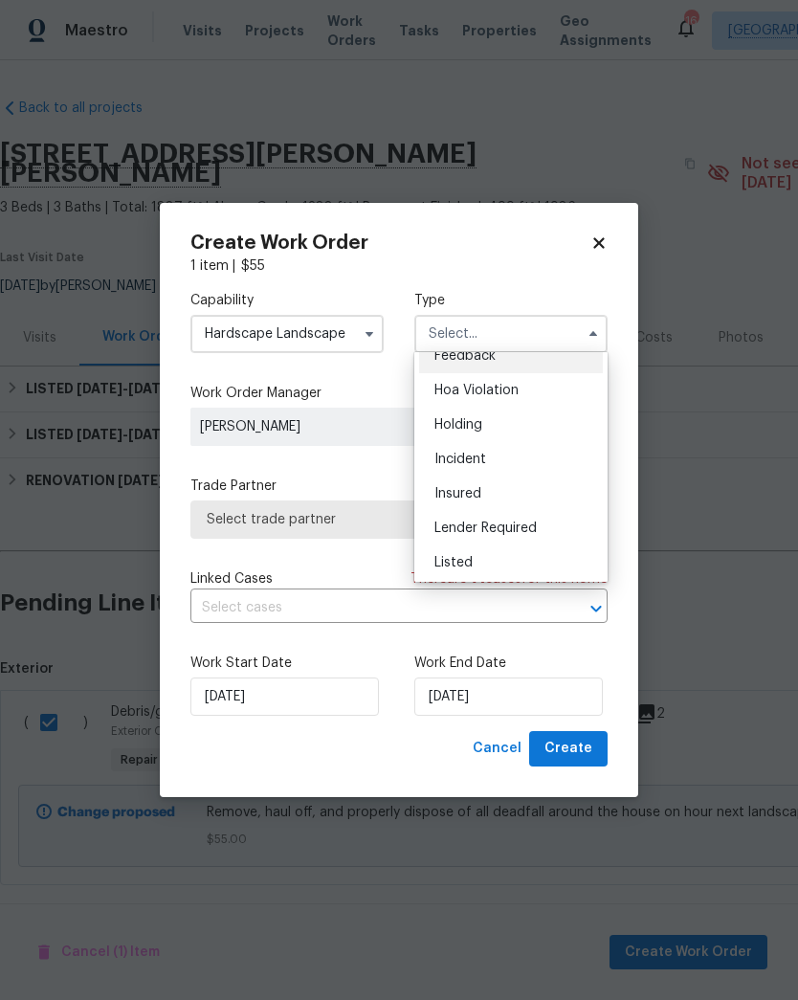
scroll to position [31, 0]
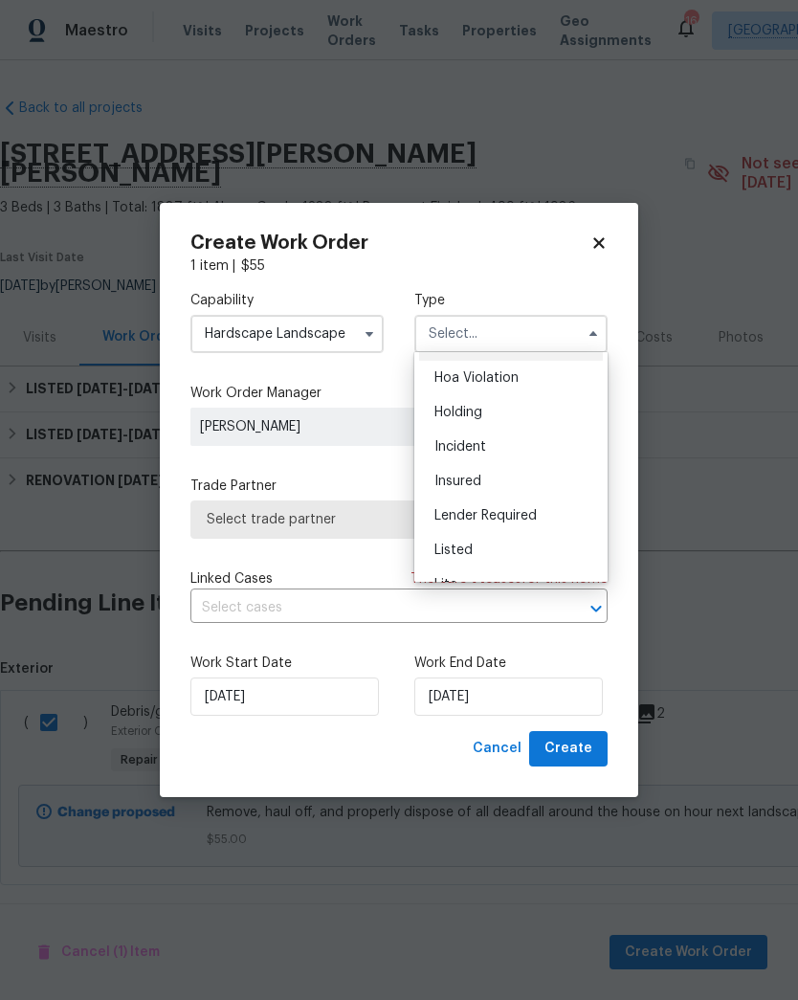
click at [481, 556] on div "Listed" at bounding box center [511, 550] width 184 height 34
type input "Listed"
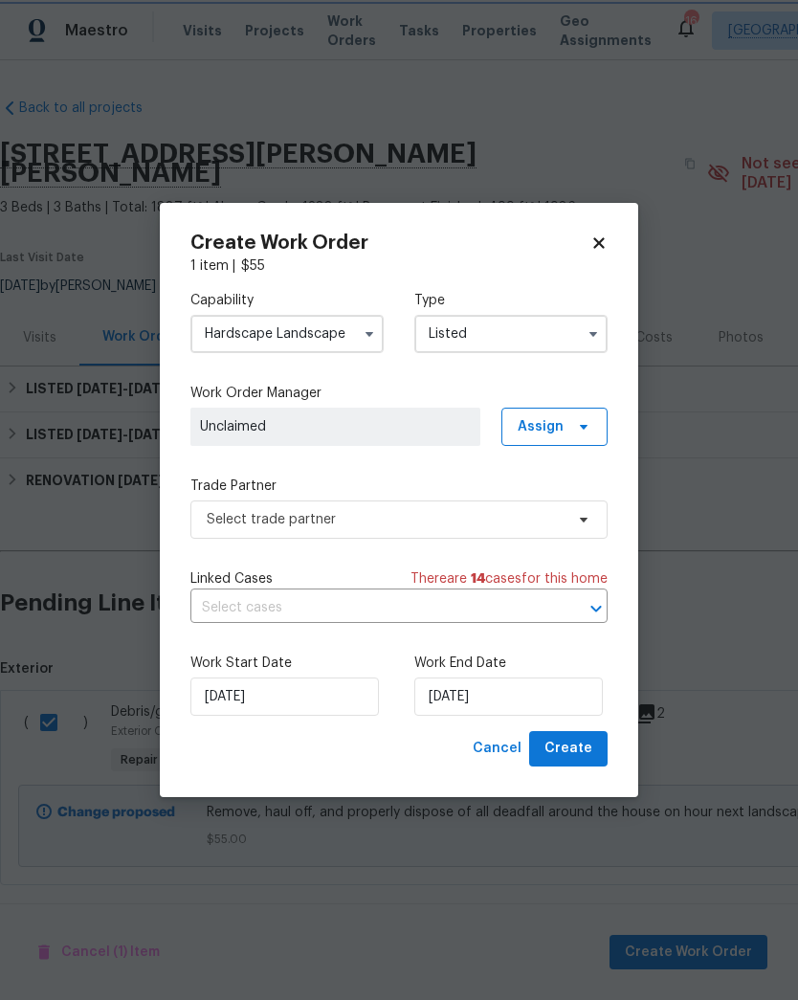
scroll to position [0, 0]
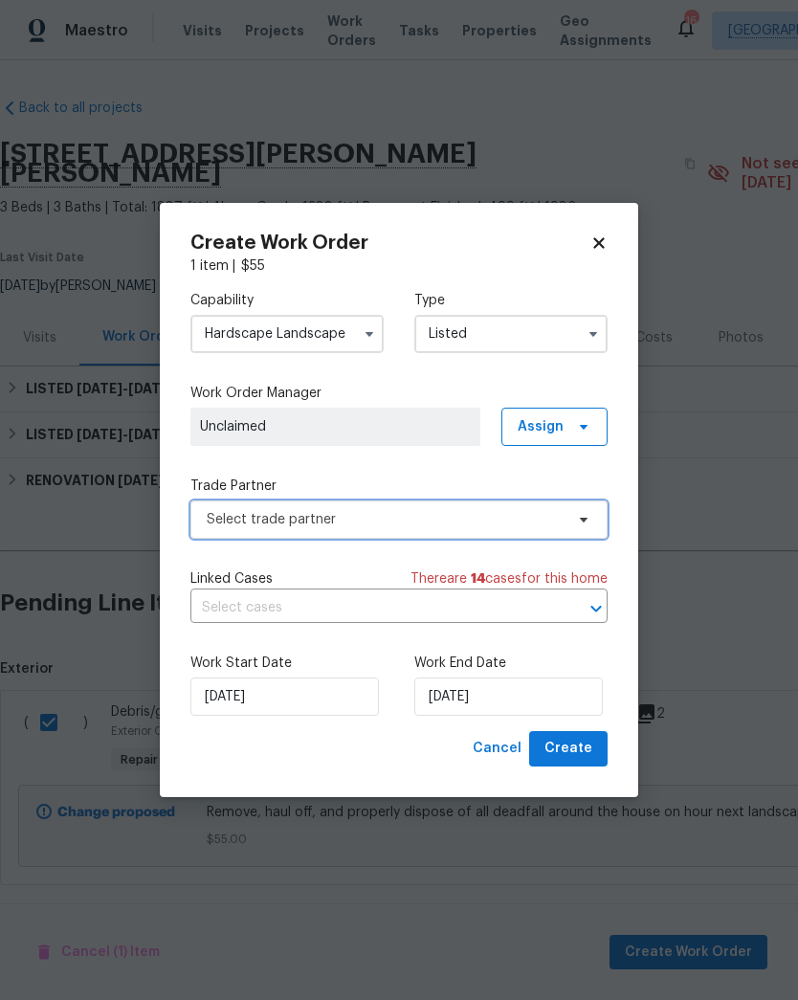
click at [336, 515] on span "Select trade partner" at bounding box center [385, 519] width 357 height 19
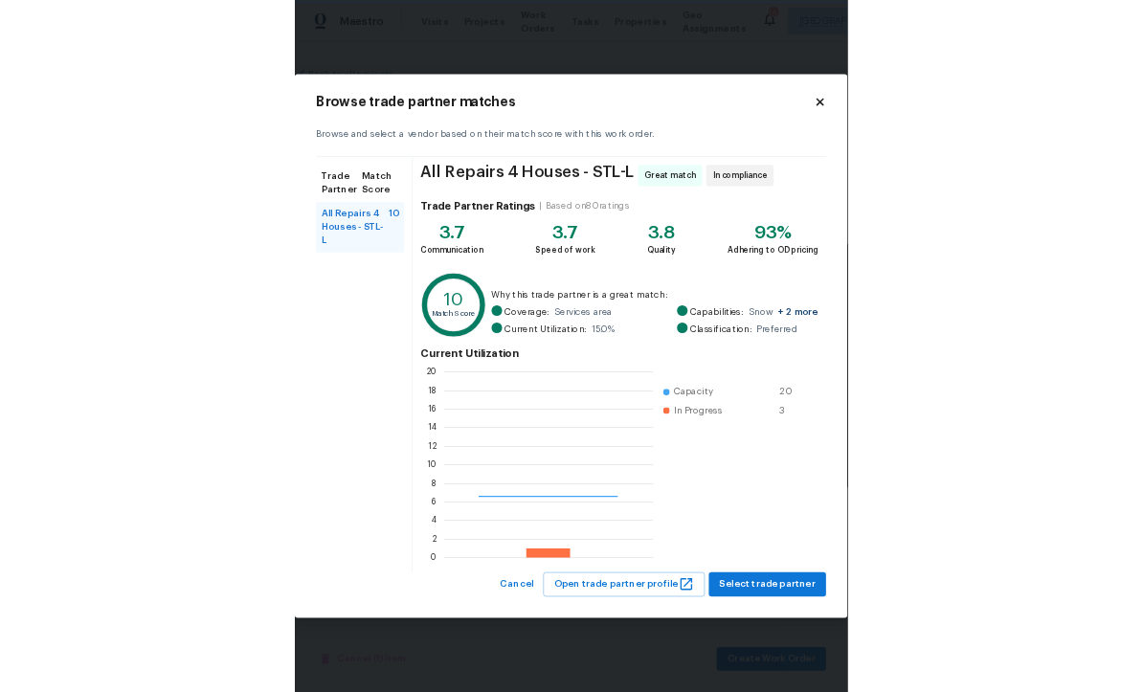
scroll to position [268, 302]
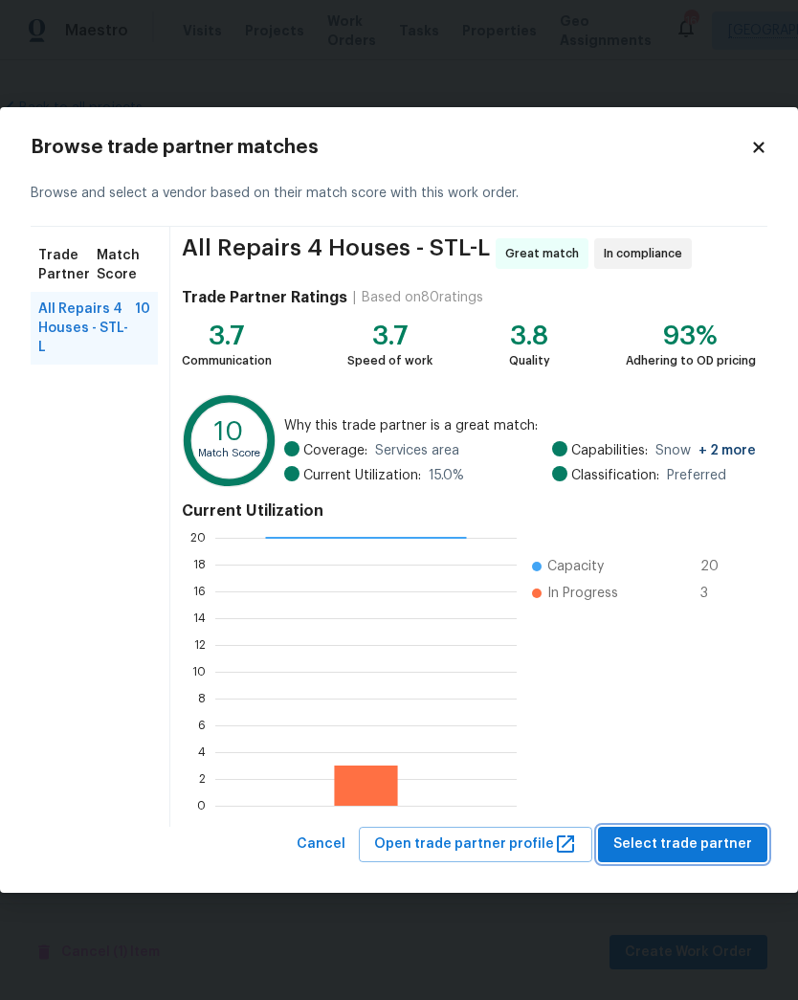
click at [705, 847] on span "Select trade partner" at bounding box center [683, 845] width 139 height 24
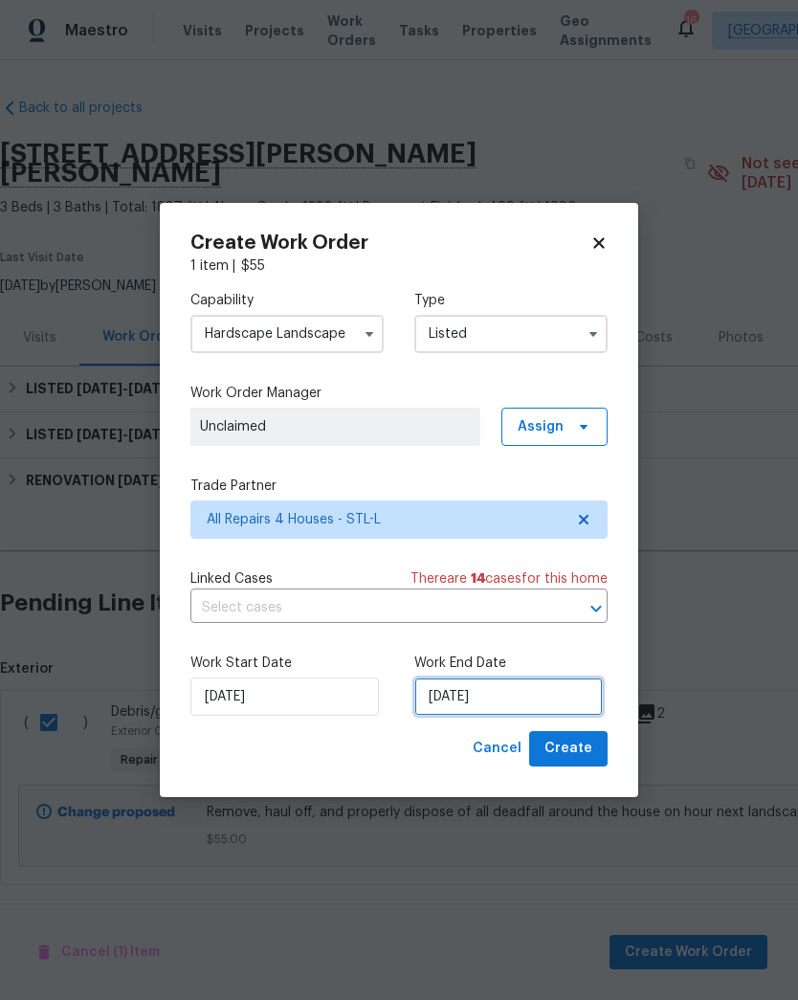
click at [530, 696] on input "[DATE]" at bounding box center [509, 697] width 189 height 38
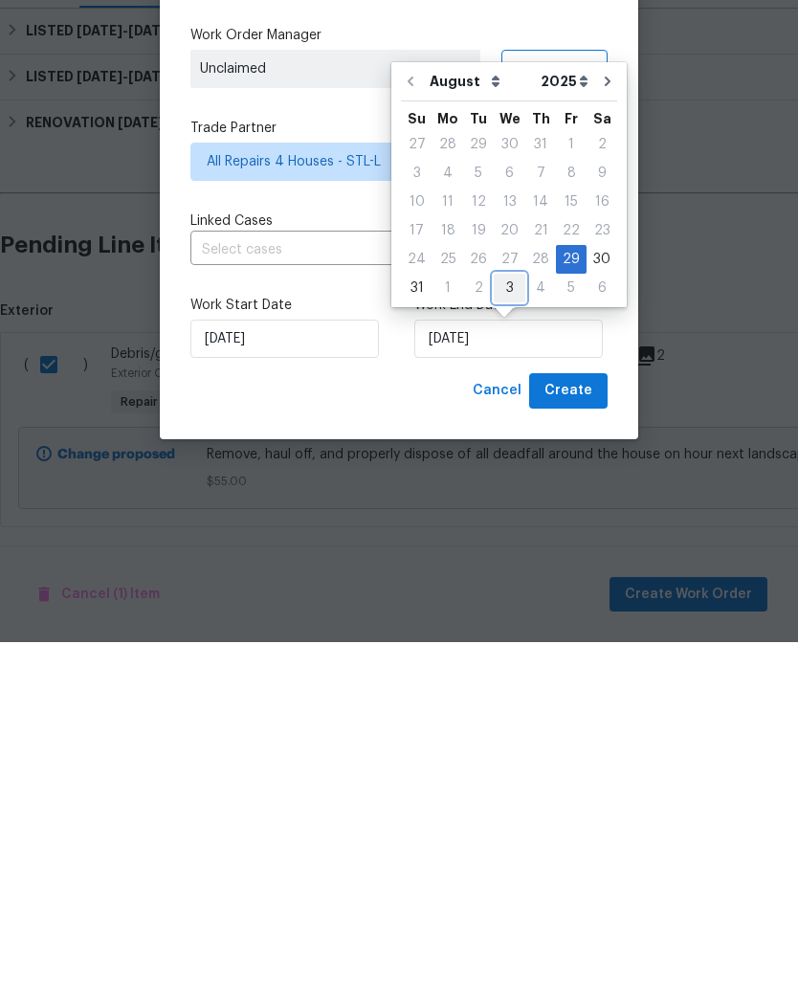
click at [501, 633] on div "3" at bounding box center [510, 646] width 32 height 27
type input "9/3/2025"
select select "8"
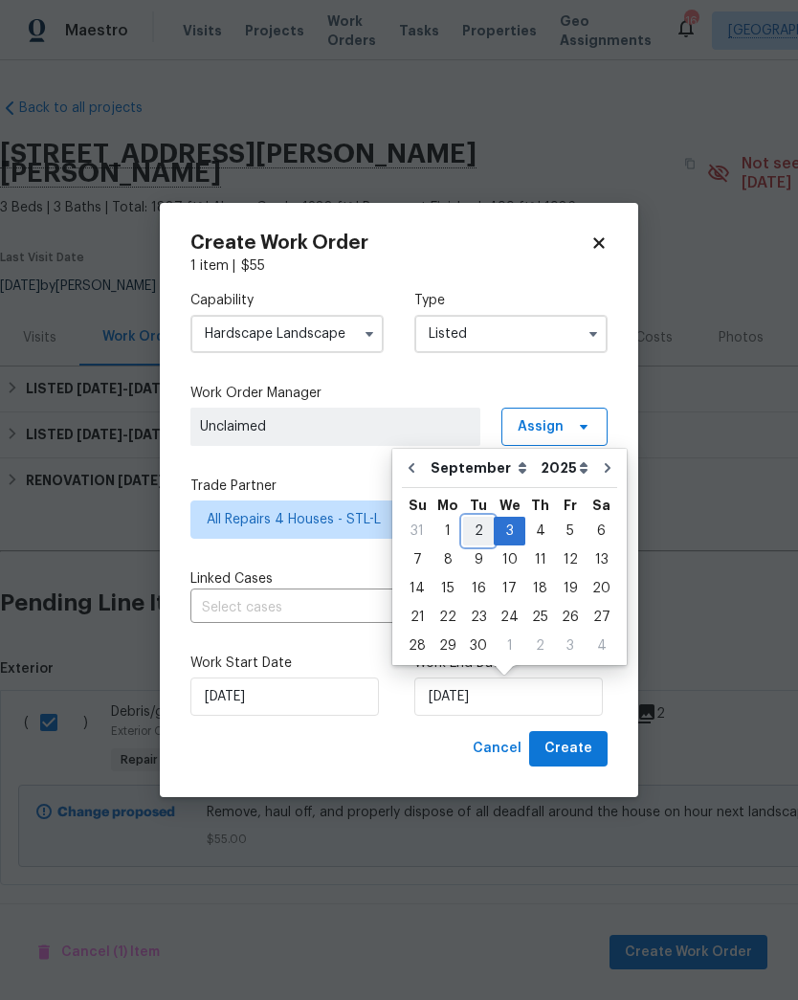
click at [476, 535] on div "2" at bounding box center [478, 531] width 31 height 27
type input "9/2/2025"
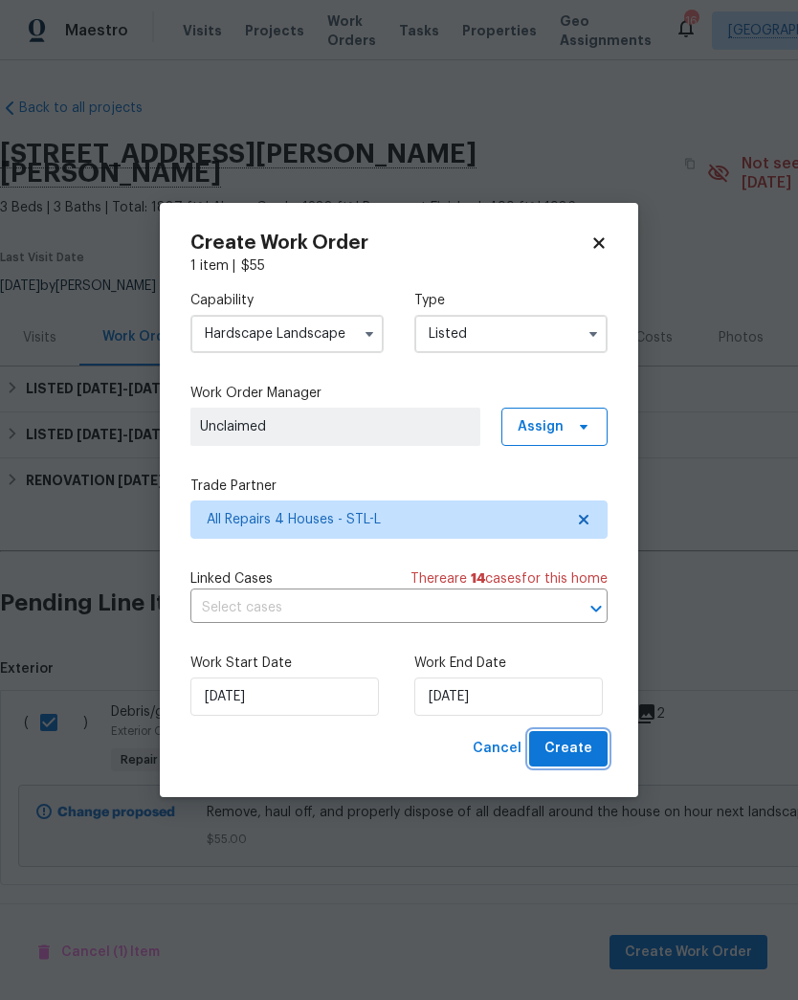
click at [591, 753] on span "Create" at bounding box center [569, 749] width 48 height 24
checkbox input "false"
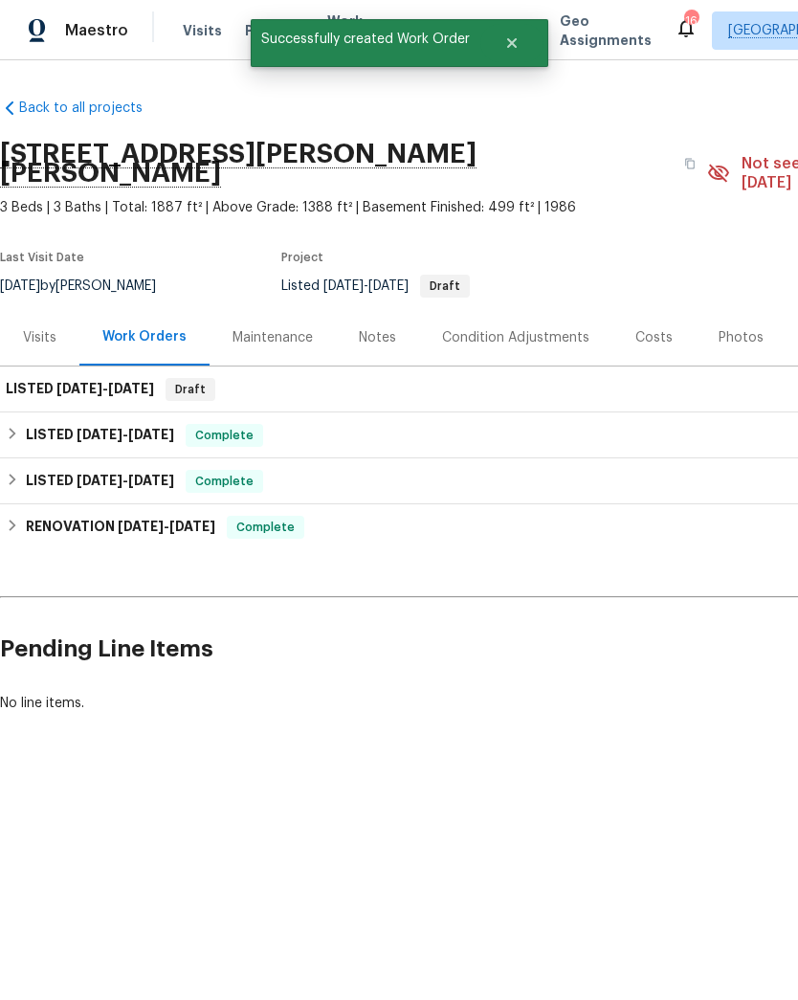
click at [373, 328] on div "Notes" at bounding box center [377, 337] width 37 height 19
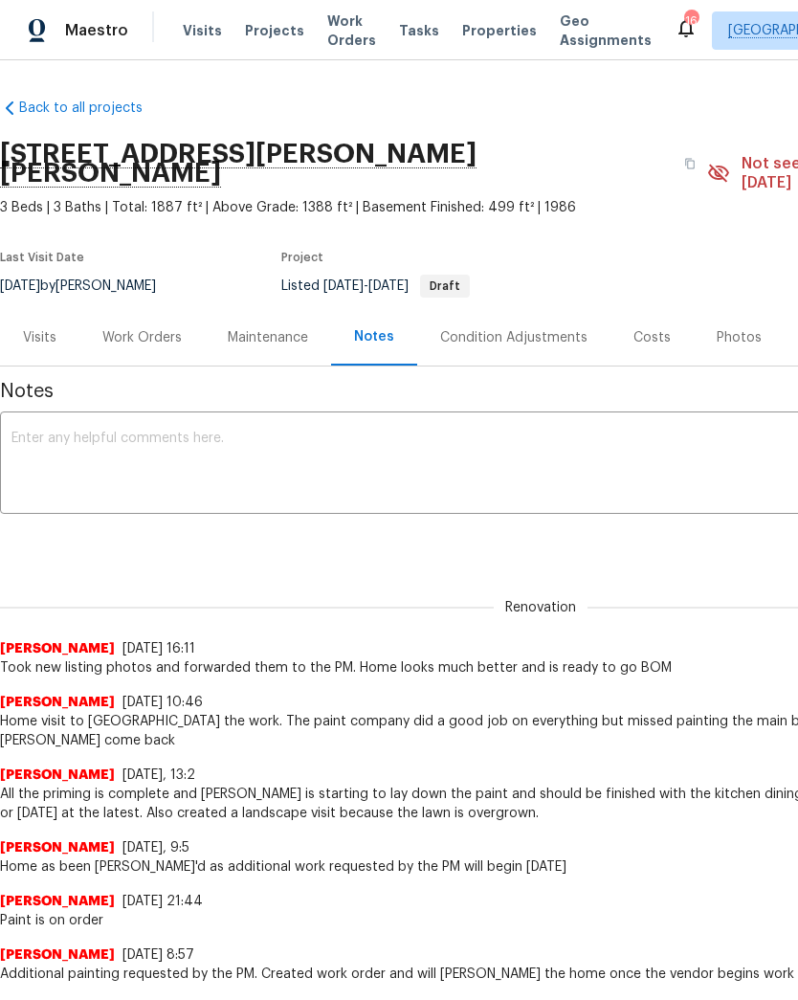
click at [226, 432] on textarea at bounding box center [540, 465] width 1059 height 67
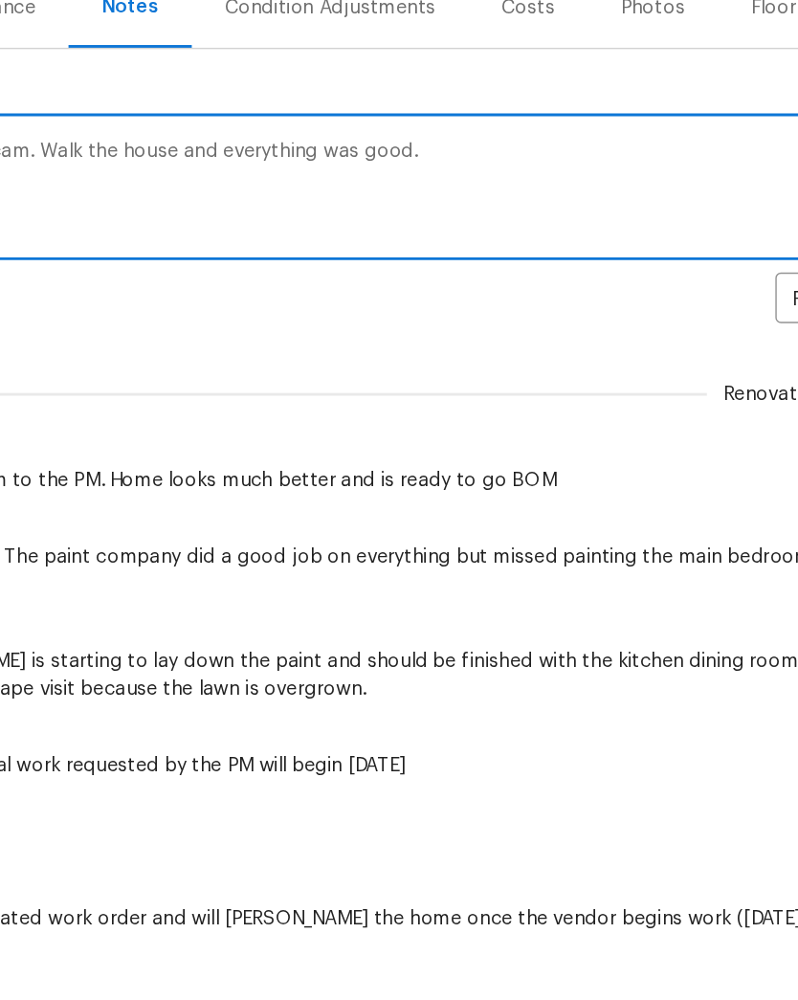
scroll to position [0, 283]
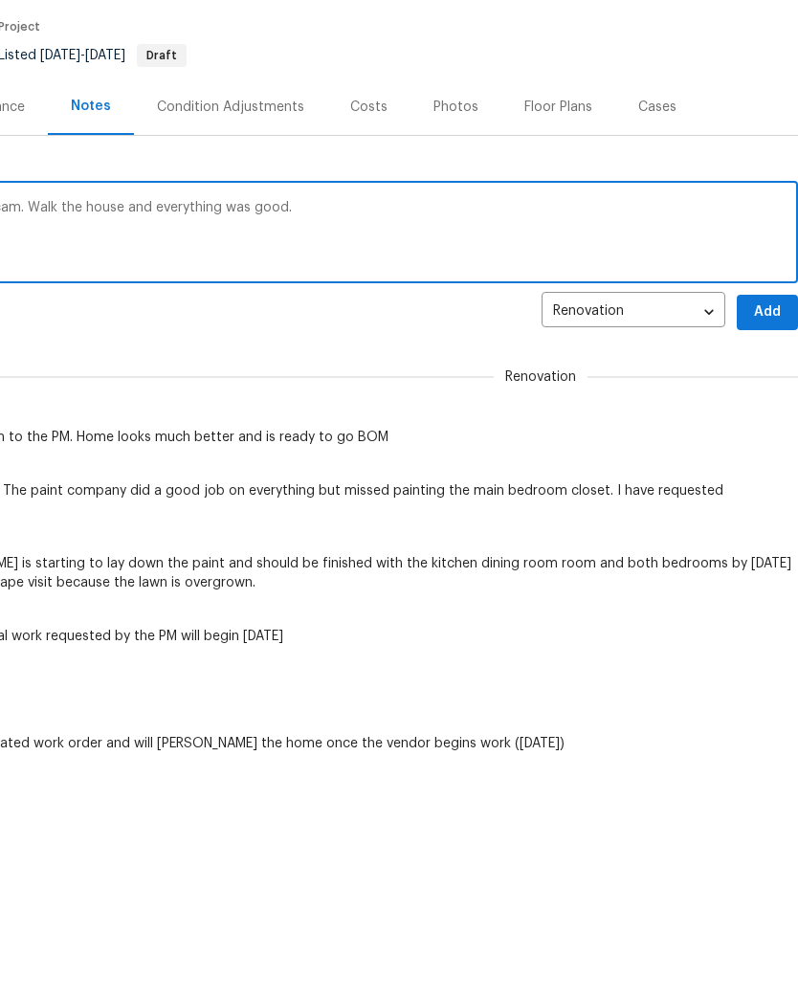
type textarea "Home visit because of a potential rental scam. Walk the house and everything wa…"
click at [771, 446] on span "Add" at bounding box center [768, 458] width 31 height 24
